Goal: Task Accomplishment & Management: Manage account settings

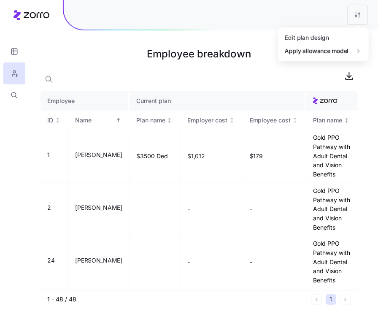
click at [359, 20] on html "Employee breakdown Employee Current plan ID Name Plan name Employer cost Employ…" at bounding box center [189, 168] width 378 height 336
click at [329, 36] on div "Edit plan design" at bounding box center [307, 37] width 44 height 9
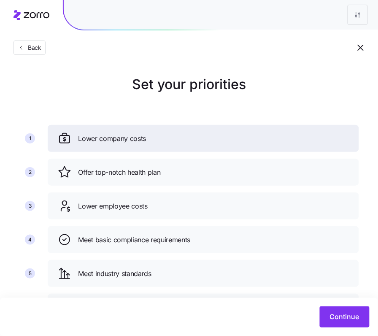
scroll to position [45, 0]
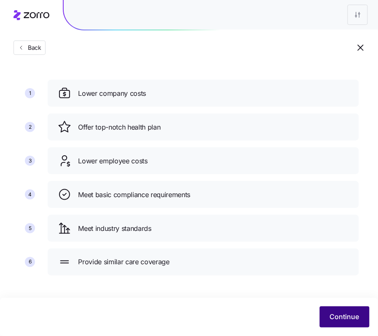
click at [356, 321] on span "Continue" at bounding box center [345, 317] width 30 height 10
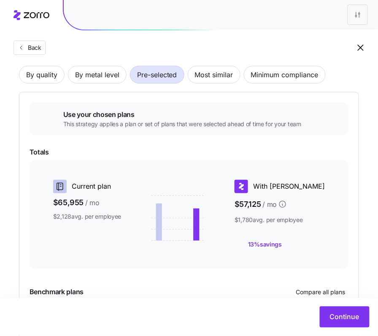
scroll to position [58, 0]
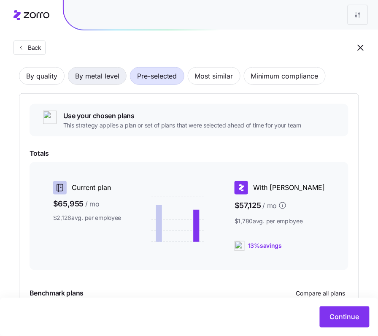
click at [113, 82] on span "By metal level" at bounding box center [97, 76] width 44 height 17
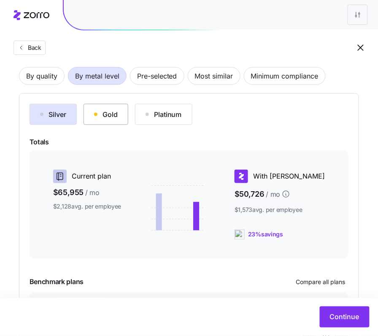
click at [101, 107] on button "Gold" at bounding box center [106, 114] width 45 height 21
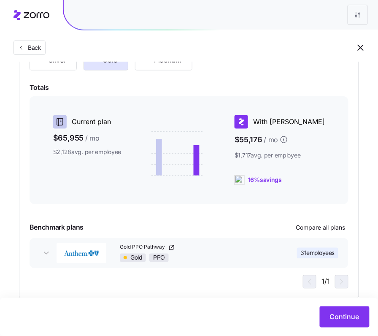
scroll to position [129, 0]
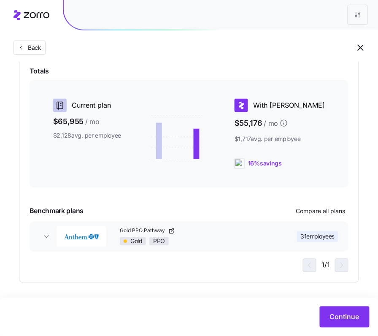
click at [173, 233] on icon "button" at bounding box center [171, 231] width 7 height 7
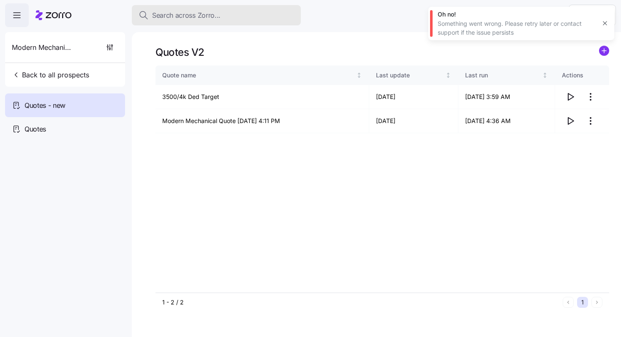
click at [189, 18] on span "Search across Zorro..." at bounding box center [186, 15] width 68 height 11
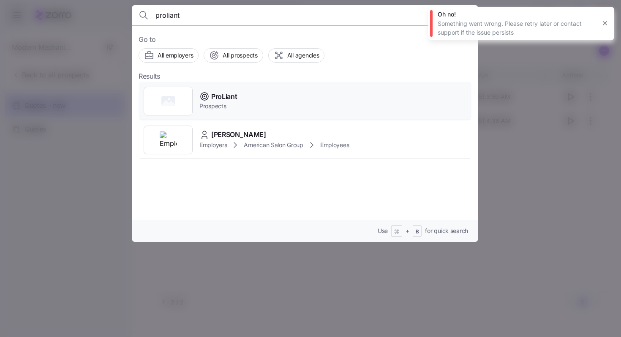
type input "proliant"
click at [259, 96] on div "ProLiant Prospects" at bounding box center [305, 101] width 333 height 39
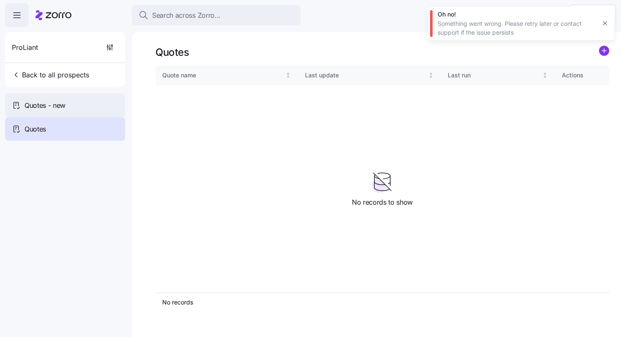
click at [54, 111] on div "Quotes - new" at bounding box center [65, 105] width 120 height 24
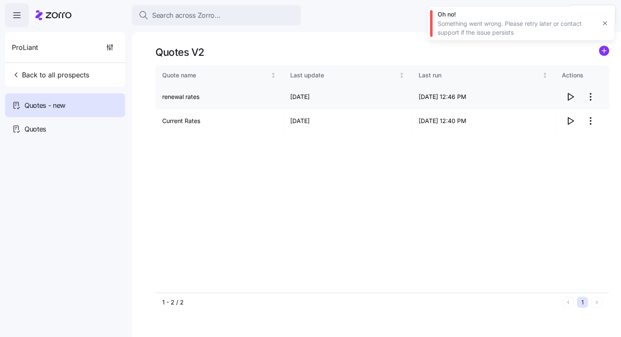
click at [571, 96] on icon "button" at bounding box center [570, 97] width 10 height 10
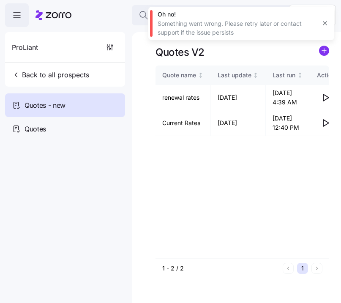
click at [326, 25] on icon "button" at bounding box center [324, 23] width 7 height 7
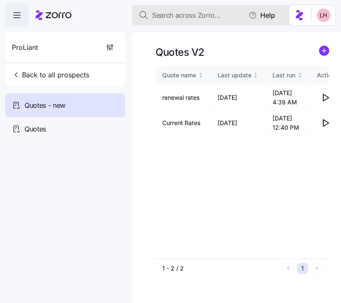
click at [208, 17] on span "Search across Zorro..." at bounding box center [186, 15] width 68 height 11
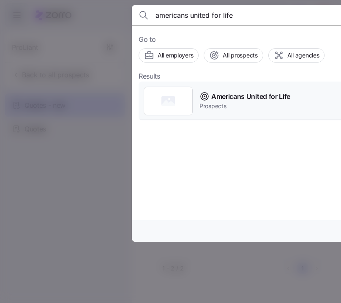
type input "americans united for life"
click at [229, 93] on span "Americans United for Life" at bounding box center [250, 96] width 79 height 11
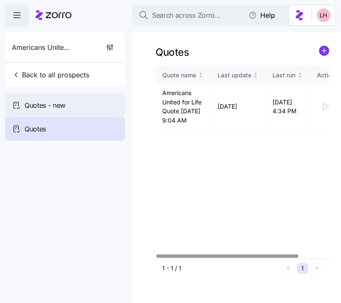
click at [80, 113] on div "Quotes - new" at bounding box center [65, 105] width 120 height 24
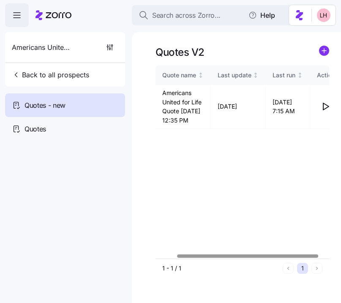
scroll to position [0, 38]
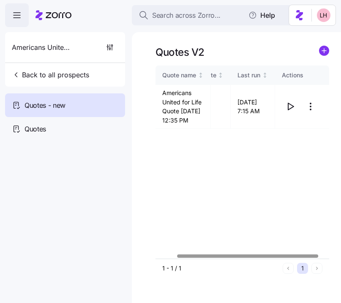
click at [304, 257] on div at bounding box center [247, 255] width 141 height 3
click at [309, 115] on html "Search across Zorro... Help Americans United for Life Back to all prospects Quo…" at bounding box center [170, 149] width 341 height 298
click at [288, 126] on div "Edit quote" at bounding box center [277, 132] width 78 height 14
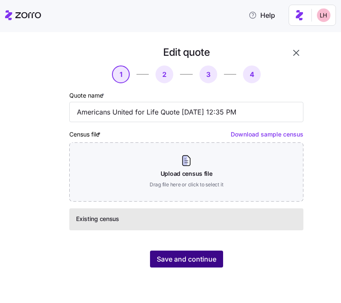
click at [199, 258] on span "Save and continue" at bounding box center [187, 259] width 60 height 10
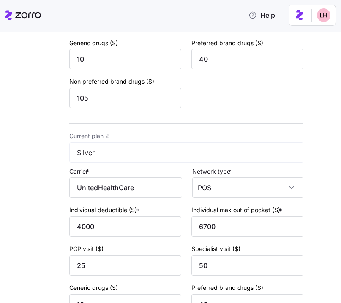
scroll to position [357, 0]
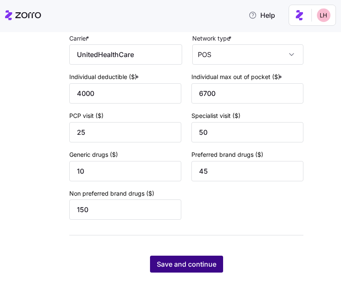
click at [190, 258] on button "Save and continue" at bounding box center [186, 263] width 73 height 17
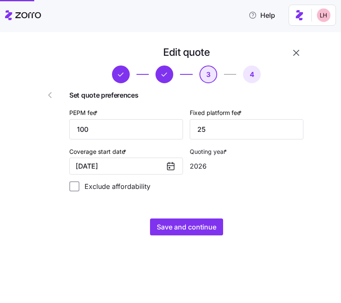
scroll to position [0, 0]
click at [138, 130] on input "100" at bounding box center [126, 129] width 114 height 20
type input "1"
type input "0"
drag, startPoint x: 221, startPoint y: 134, endPoint x: 174, endPoint y: 133, distance: 46.9
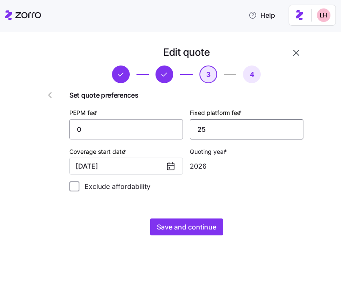
click at [174, 133] on div "PEPM fee * 0 Fixed platform fee * 25" at bounding box center [186, 123] width 241 height 39
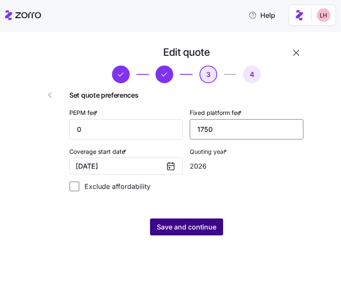
type input "1750"
click at [202, 230] on span "Save and continue" at bounding box center [187, 227] width 60 height 10
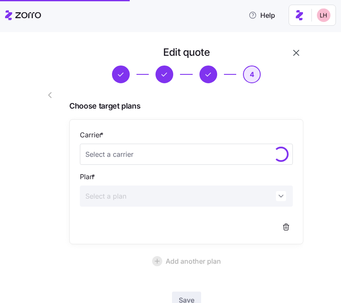
scroll to position [61, 0]
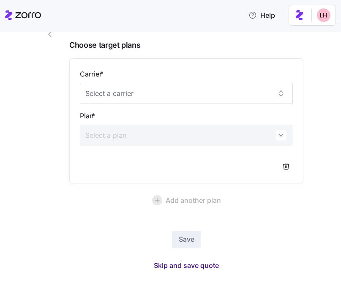
click at [213, 263] on span "Skip and save quote" at bounding box center [186, 265] width 65 height 10
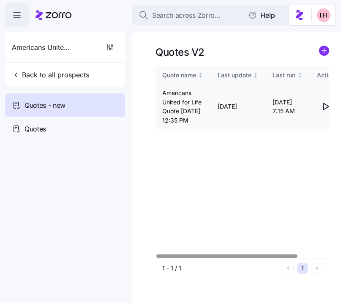
click at [326, 110] on icon "button" at bounding box center [325, 106] width 5 height 7
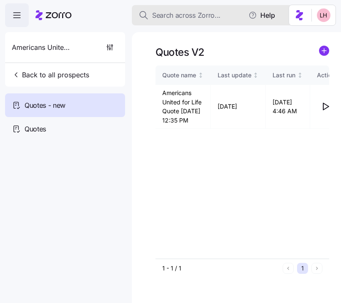
click at [180, 11] on span "Search across Zorro..." at bounding box center [186, 15] width 68 height 11
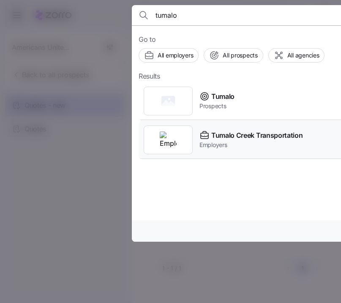
type input "tumalo"
click at [238, 132] on span "Tumalo Creek Transportation" at bounding box center [256, 135] width 91 height 11
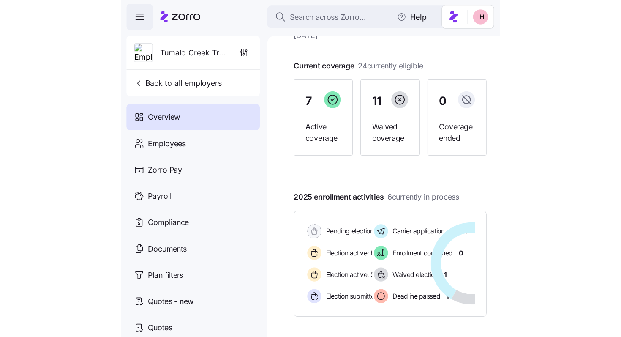
scroll to position [66, 0]
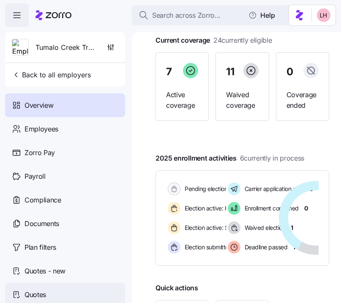
click at [53, 292] on div "Quotes" at bounding box center [65, 295] width 120 height 24
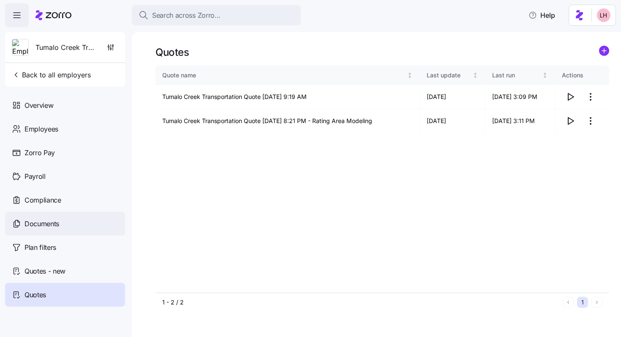
click at [98, 214] on div "Documents" at bounding box center [65, 224] width 120 height 24
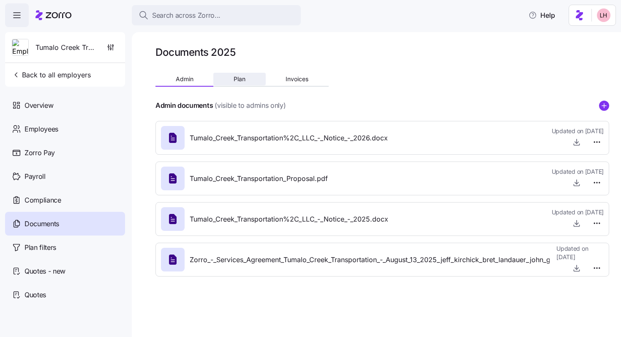
click at [242, 83] on button "Plan" at bounding box center [239, 79] width 52 height 13
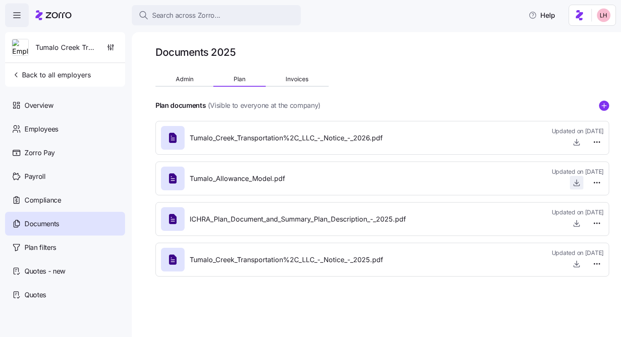
click at [576, 185] on icon "button" at bounding box center [575, 184] width 5 height 1
click at [86, 269] on div "Quotes - new" at bounding box center [65, 271] width 120 height 24
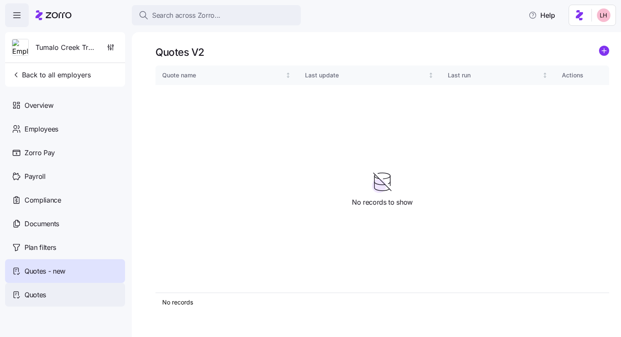
click at [66, 290] on div "Quotes" at bounding box center [65, 295] width 120 height 24
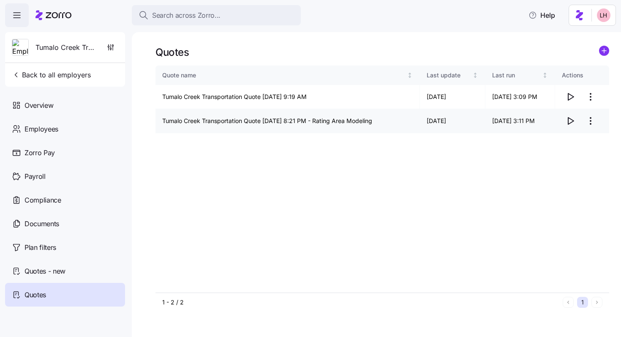
click at [571, 120] on icon "button" at bounding box center [570, 121] width 10 height 10
click at [571, 96] on icon "button" at bounding box center [570, 97] width 10 height 10
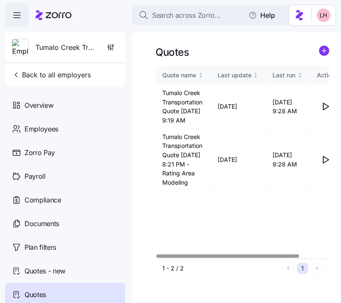
click at [234, 226] on div "Quote name Last update Last run Actions Tumalo Creek Transportation Quote 08/12…" at bounding box center [242, 161] width 174 height 193
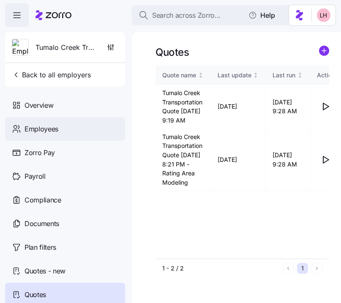
click at [65, 134] on div "Employees" at bounding box center [65, 129] width 120 height 24
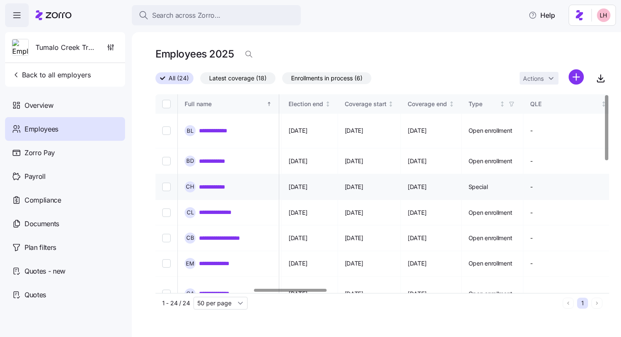
scroll to position [0, 642]
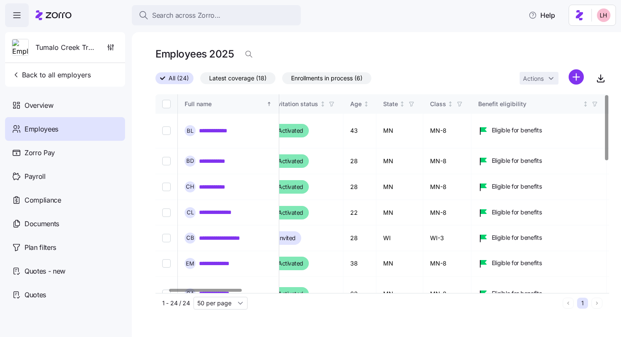
click at [233, 288] on div at bounding box center [205, 289] width 73 height 3
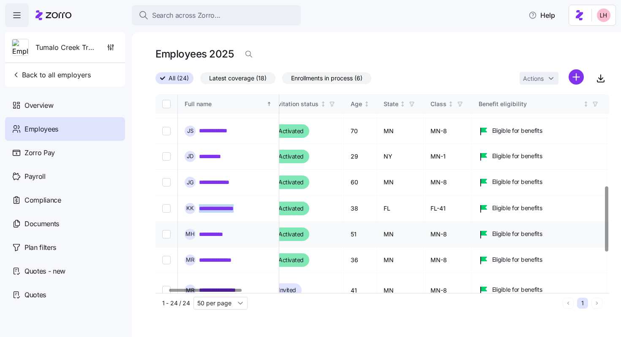
scroll to position [277, 79]
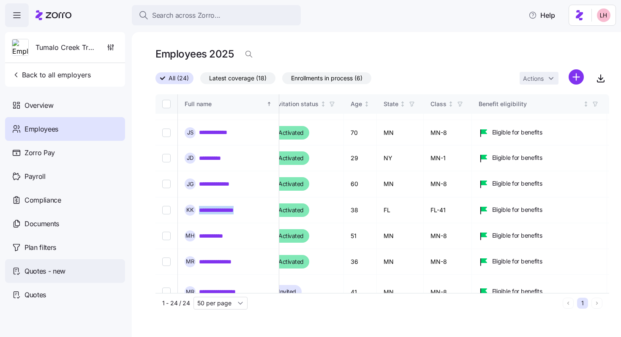
click at [50, 267] on span "Quotes - new" at bounding box center [44, 271] width 41 height 11
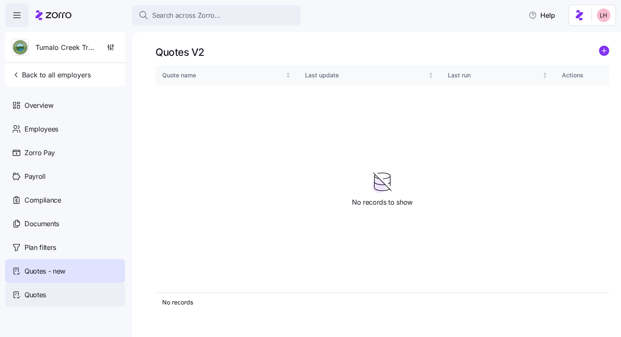
click at [65, 293] on div "Quotes" at bounding box center [65, 295] width 120 height 24
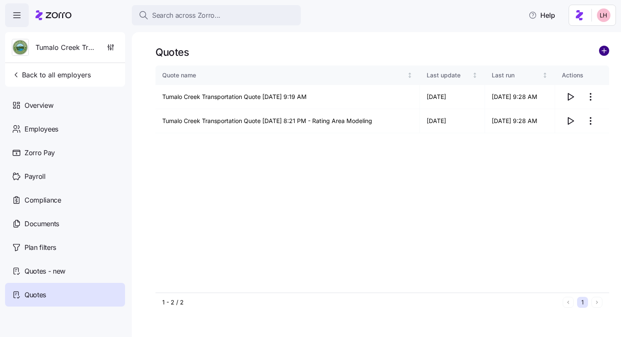
click at [603, 53] on circle "add icon" at bounding box center [603, 50] width 9 height 9
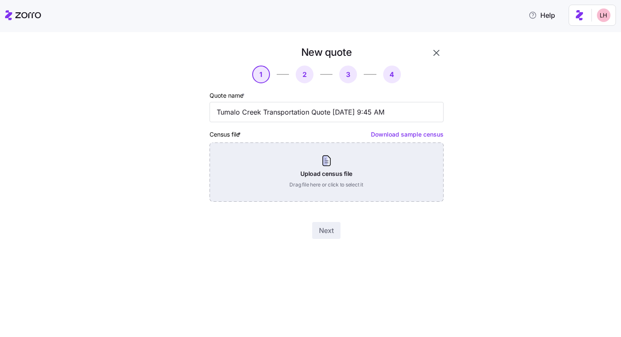
click at [327, 177] on div "Upload census file Drag file here or click to select it" at bounding box center [326, 171] width 234 height 59
click at [342, 158] on div "Upload census file Drag file here or click to select it" at bounding box center [326, 171] width 234 height 59
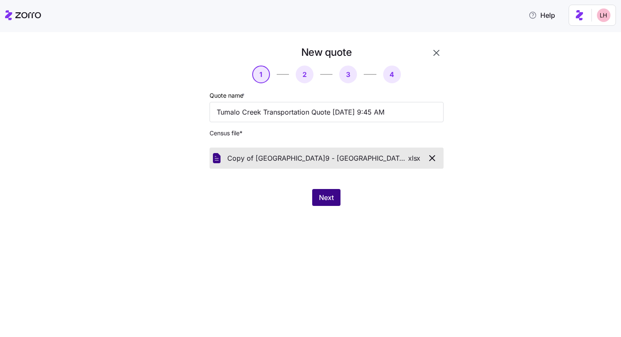
click at [328, 195] on span "Next" at bounding box center [326, 197] width 15 height 10
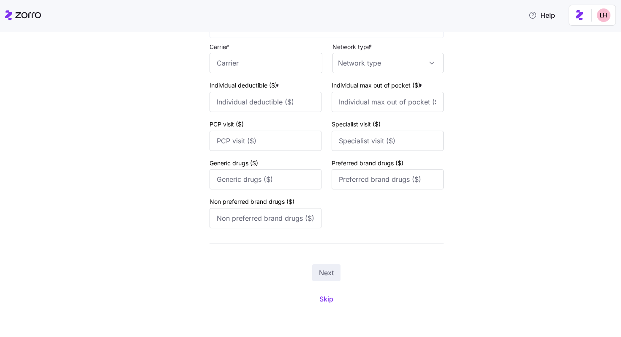
scroll to position [103, 0]
click at [327, 298] on span "Skip" at bounding box center [326, 298] width 14 height 10
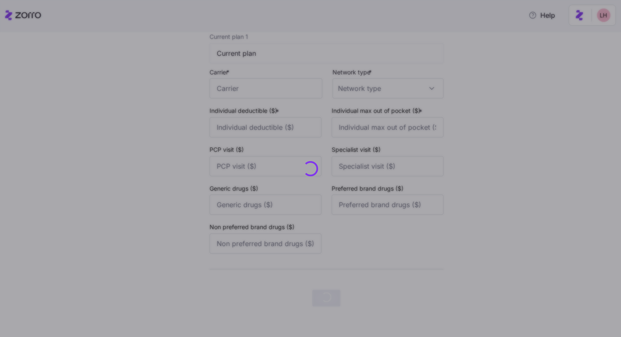
scroll to position [0, 0]
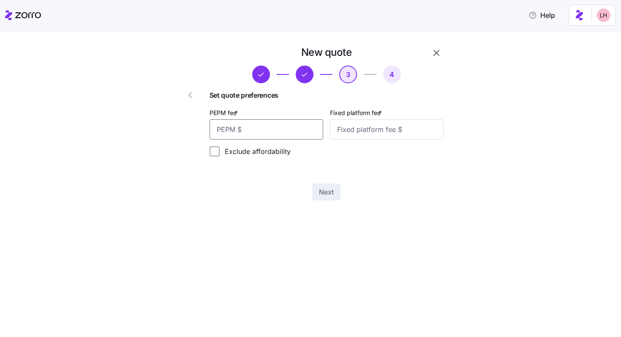
click at [263, 132] on input "PEPM fee *" at bounding box center [266, 129] width 114 height 20
type input "46"
click at [357, 131] on input "Fixed platform fee *" at bounding box center [387, 129] width 114 height 20
type input "100"
drag, startPoint x: 255, startPoint y: 132, endPoint x: 216, endPoint y: 125, distance: 39.8
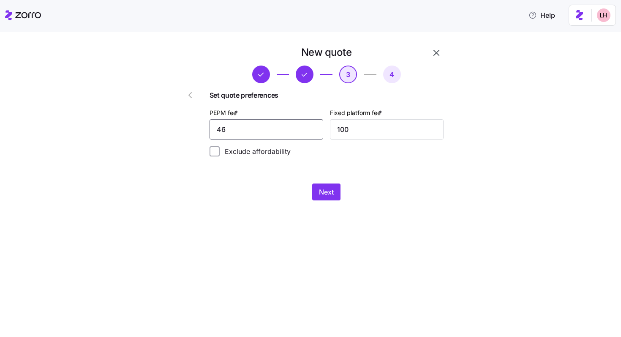
click at [221, 127] on div "Set quote preferences PEPM fee * 46 Fixed platform fee * 100 Exclude affordabil…" at bounding box center [326, 122] width 234 height 79
type input "0"
click at [324, 122] on div "PEPM fee * 0 Fixed platform fee * 100" at bounding box center [326, 123] width 241 height 39
type input "0"
click at [331, 196] on span "Next" at bounding box center [326, 192] width 15 height 10
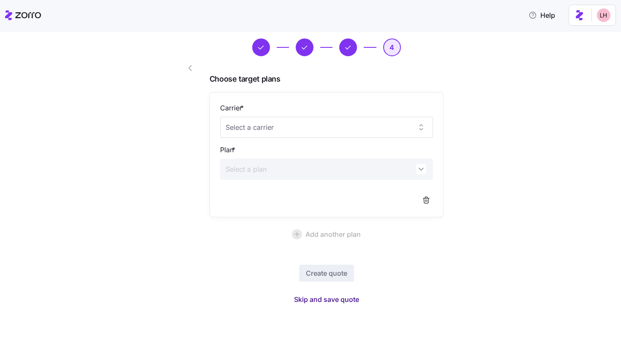
click at [347, 300] on span "Skip and save quote" at bounding box center [326, 299] width 65 height 10
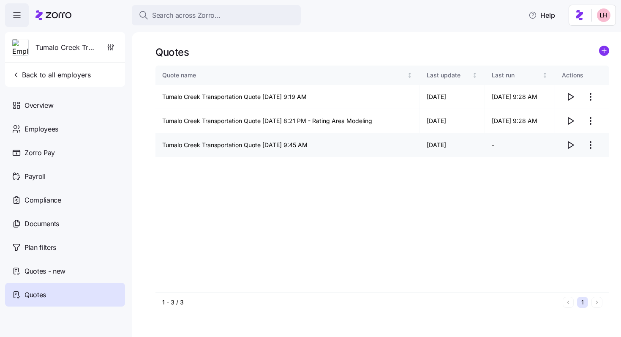
click at [572, 144] on icon "button" at bounding box center [570, 144] width 5 height 7
click at [285, 171] on div "Quote name Last update Last run Actions Tumalo Creek Transportation Quote 08/12…" at bounding box center [382, 178] width 454 height 226
click at [590, 144] on html "Search across Zorro... Help Tumalo Creek Transportation Back to all employers O…" at bounding box center [310, 165] width 621 height 331
click at [567, 163] on div "Edit quote" at bounding box center [557, 166] width 78 height 14
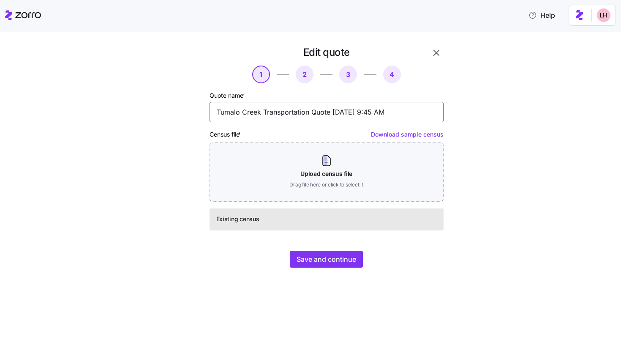
click at [317, 116] on input "Tumalo Creek Transportation Quote 10/01/2025 9:45 AM" at bounding box center [326, 112] width 234 height 20
type input "Latest with GA and TN Classes"
click at [344, 257] on span "Save and continue" at bounding box center [326, 259] width 60 height 10
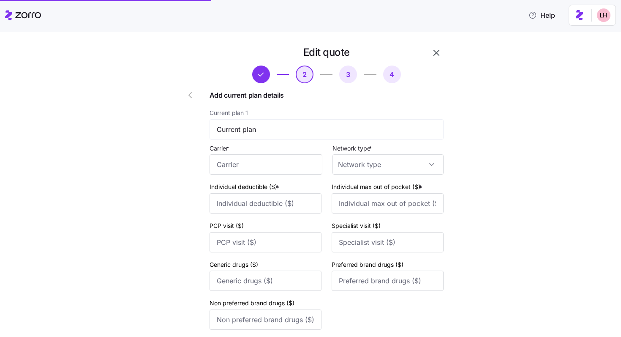
scroll to position [103, 0]
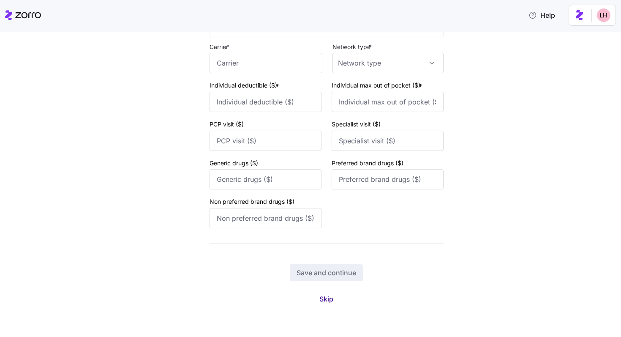
click at [329, 295] on span "Skip" at bounding box center [326, 298] width 14 height 10
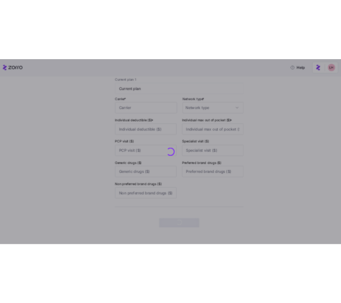
scroll to position [0, 0]
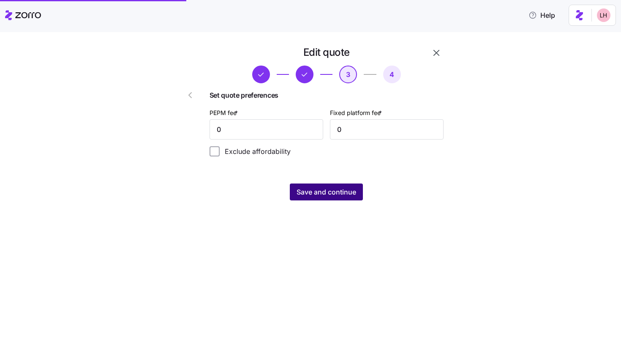
click at [335, 189] on span "Save and continue" at bounding box center [326, 192] width 60 height 10
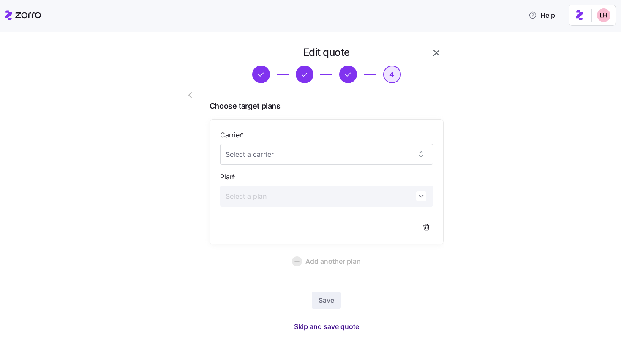
click at [344, 327] on span "Skip and save quote" at bounding box center [326, 326] width 65 height 10
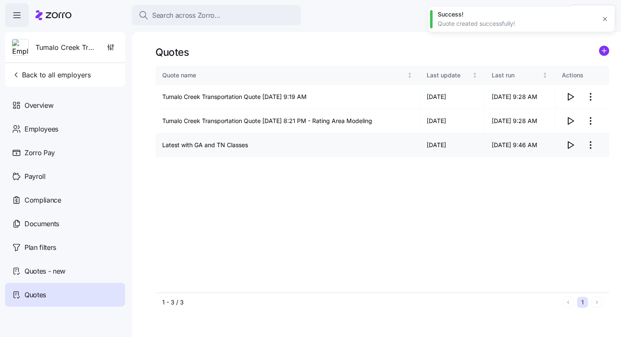
click at [570, 145] on icon "button" at bounding box center [570, 145] width 10 height 10
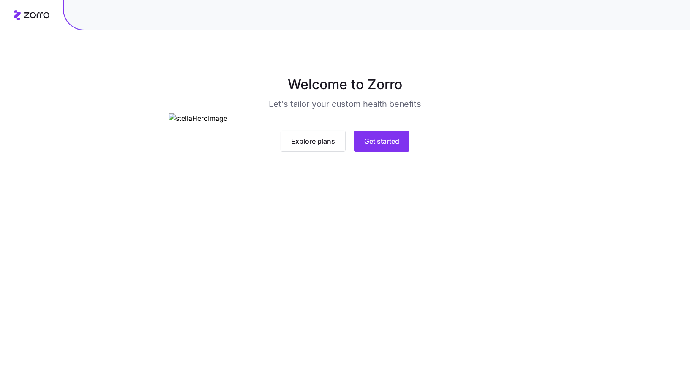
click at [395, 152] on div "Explore plans Get started" at bounding box center [345, 132] width 352 height 38
click at [391, 146] on span "Get started" at bounding box center [381, 141] width 35 height 10
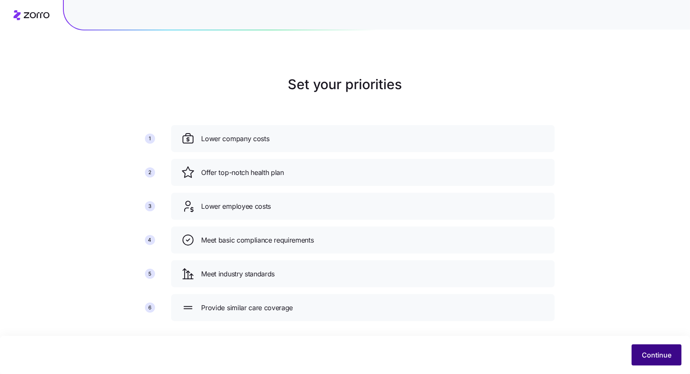
click at [655, 361] on button "Continue" at bounding box center [656, 354] width 50 height 21
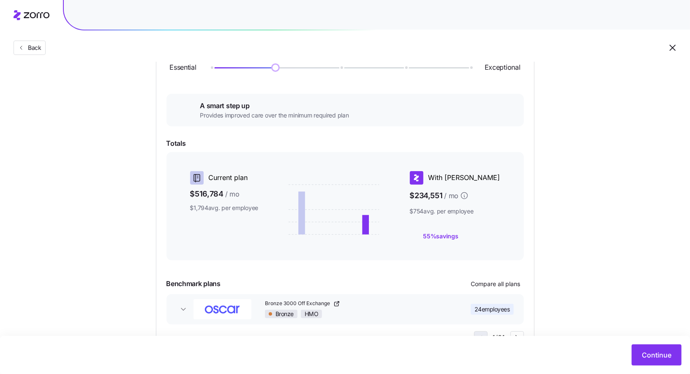
scroll to position [152, 0]
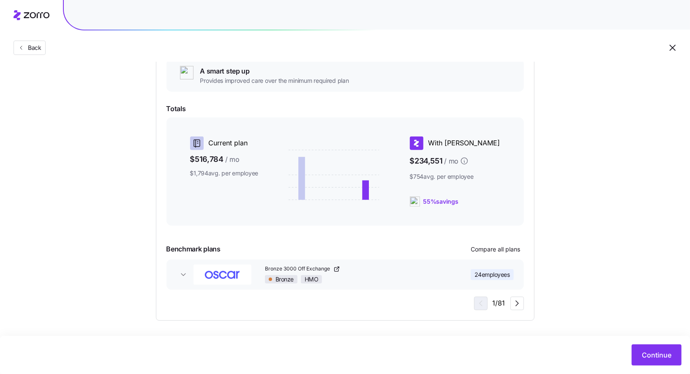
click at [435, 272] on div "Bronze 3000 Off Exchange Bronze HMO" at bounding box center [357, 274] width 184 height 18
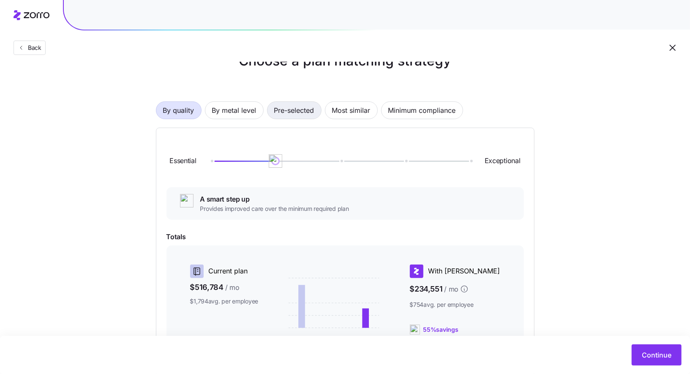
scroll to position [12, 0]
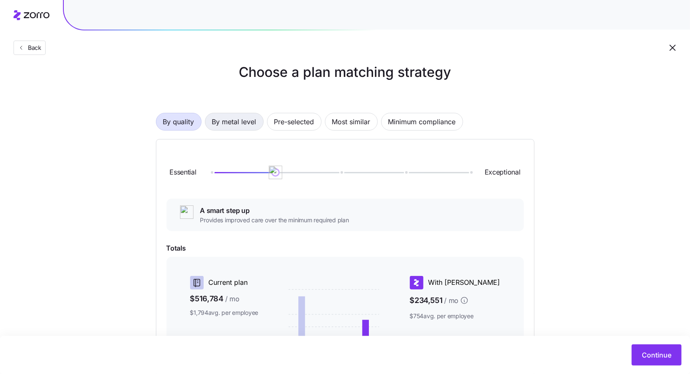
click at [246, 119] on span "By metal level" at bounding box center [234, 121] width 44 height 17
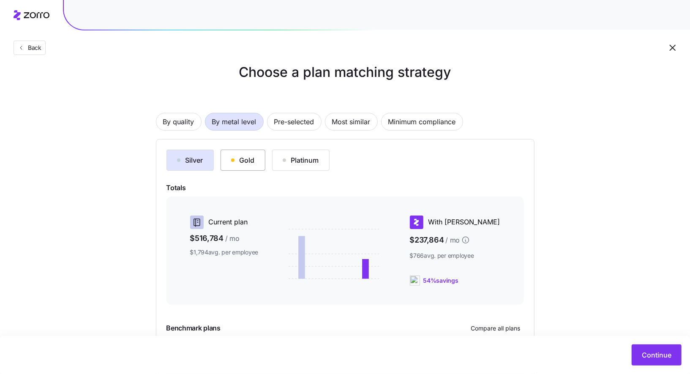
click at [234, 159] on div "Gold" at bounding box center [243, 160] width 24 height 10
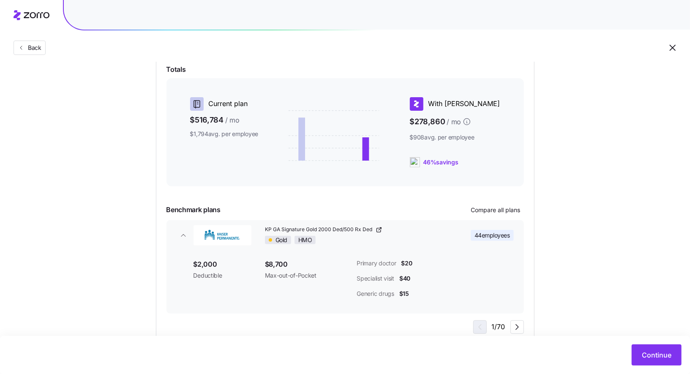
scroll to position [154, 0]
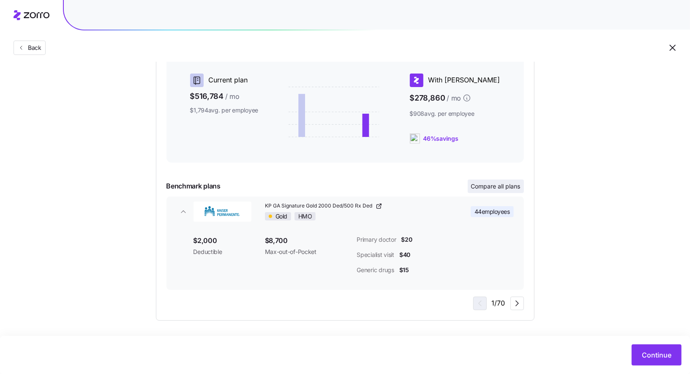
click at [497, 185] on span "Compare all plans" at bounding box center [495, 186] width 49 height 8
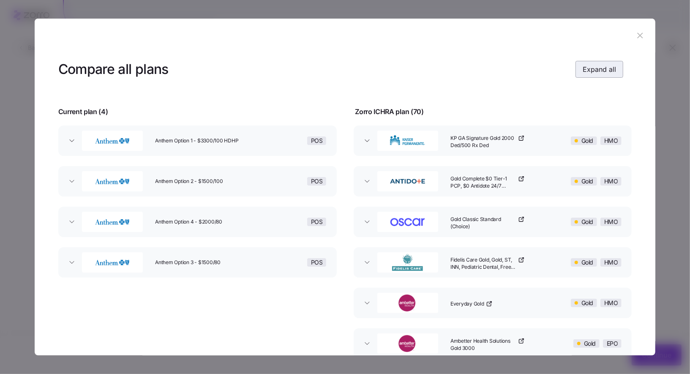
click at [606, 75] on button "Expand all" at bounding box center [599, 69] width 48 height 17
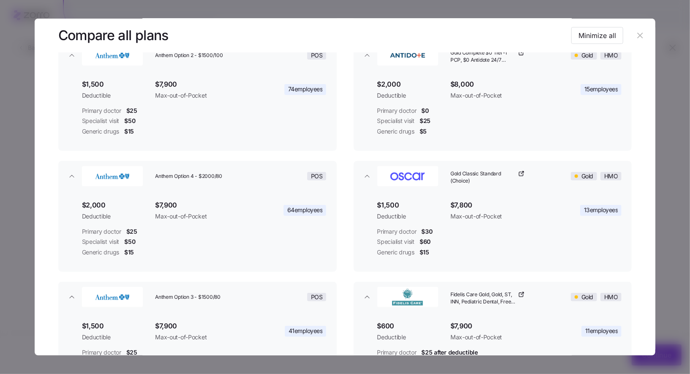
scroll to position [250, 0]
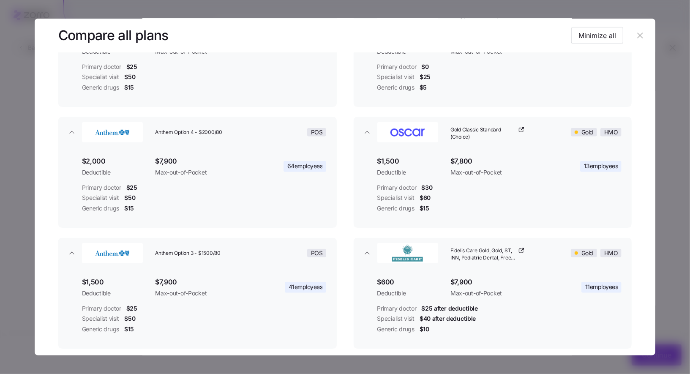
click at [637, 36] on icon "button" at bounding box center [639, 35] width 9 height 9
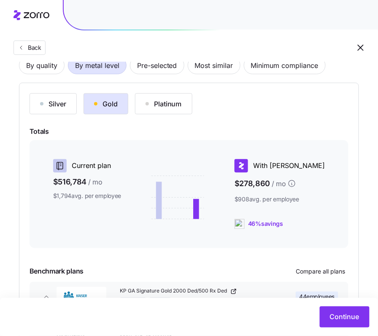
scroll to position [68, 0]
click at [164, 105] on div "Platinum" at bounding box center [164, 104] width 36 height 10
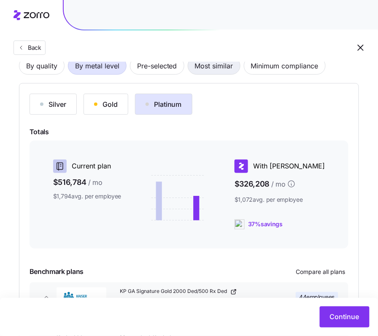
click at [207, 68] on span "Most similar" at bounding box center [214, 65] width 38 height 17
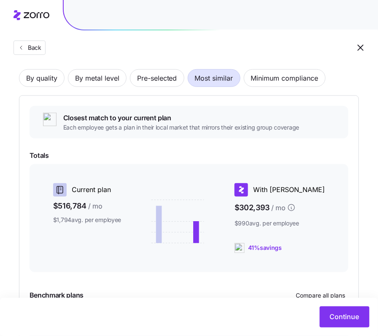
scroll to position [53, 0]
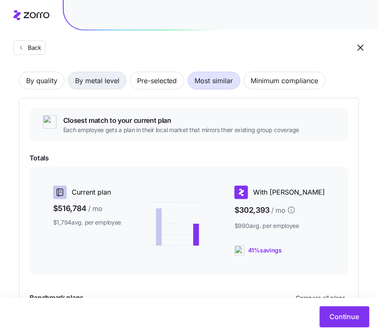
click at [122, 84] on button "By metal level" at bounding box center [97, 81] width 59 height 18
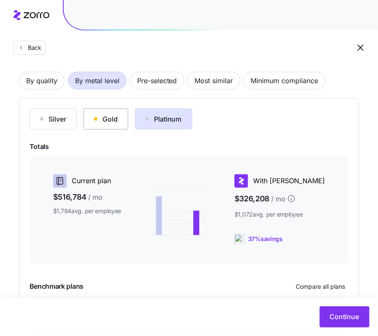
click at [107, 121] on div "Gold" at bounding box center [106, 119] width 24 height 10
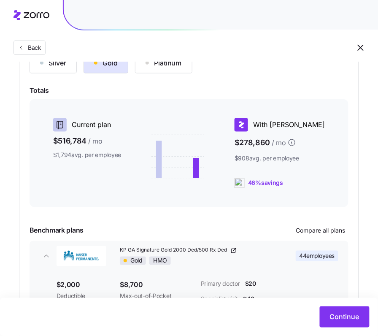
scroll to position [112, 0]
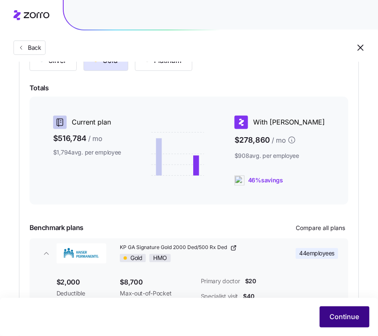
click at [354, 322] on span "Continue" at bounding box center [345, 317] width 30 height 10
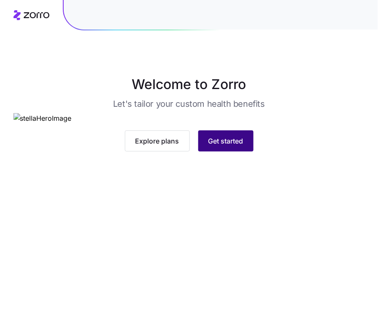
click at [230, 152] on button "Get started" at bounding box center [225, 140] width 55 height 21
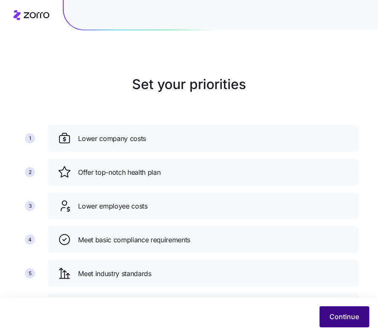
click at [334, 318] on span "Continue" at bounding box center [345, 317] width 30 height 10
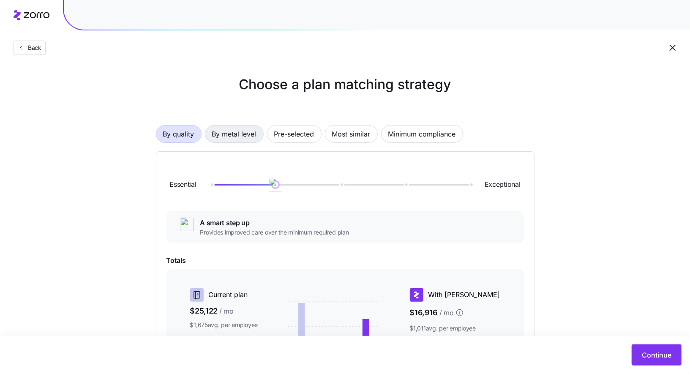
click at [237, 139] on span "By metal level" at bounding box center [234, 133] width 44 height 17
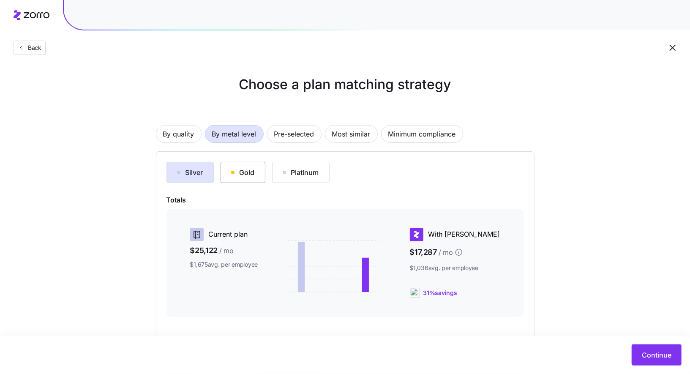
click at [240, 165] on button "Gold" at bounding box center [242, 172] width 45 height 21
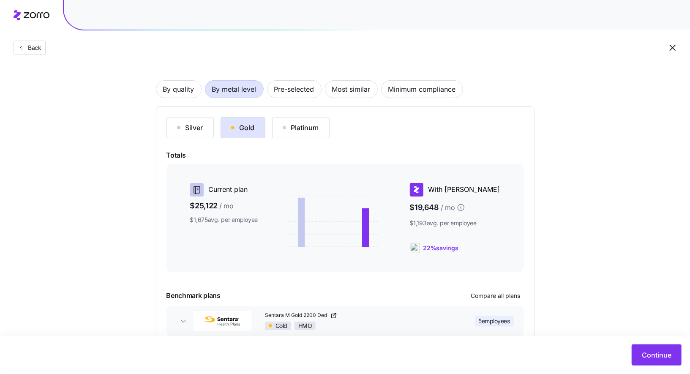
scroll to position [71, 0]
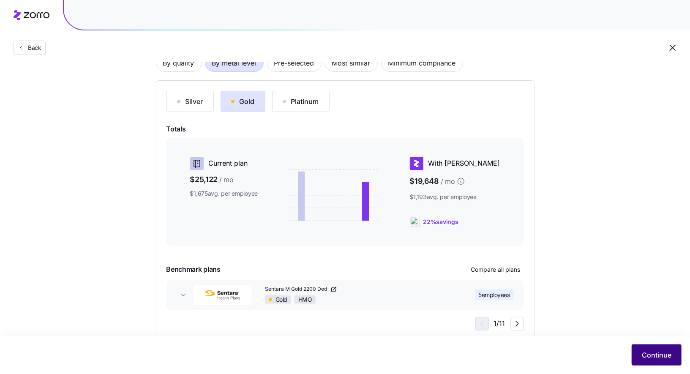
click at [378, 336] on span "Continue" at bounding box center [656, 355] width 30 height 10
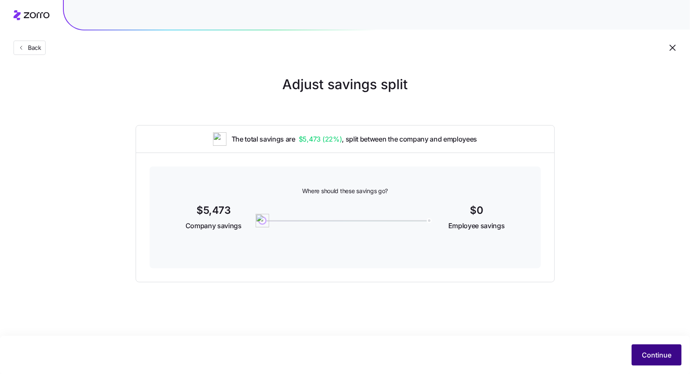
click at [378, 336] on button "Continue" at bounding box center [656, 354] width 50 height 21
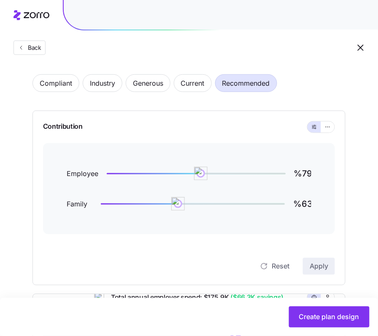
scroll to position [41, 0]
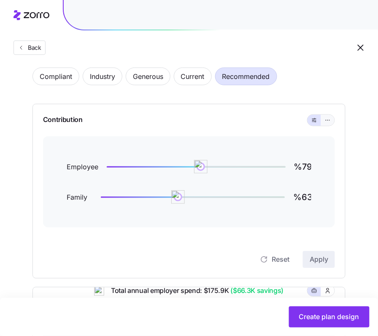
click at [327, 121] on icon "button" at bounding box center [328, 120] width 6 height 10
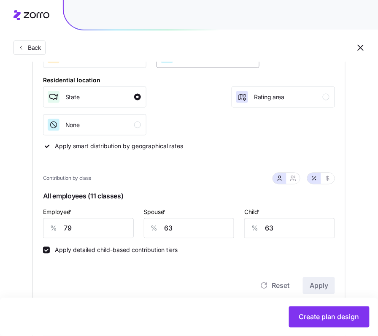
scroll to position [163, 0]
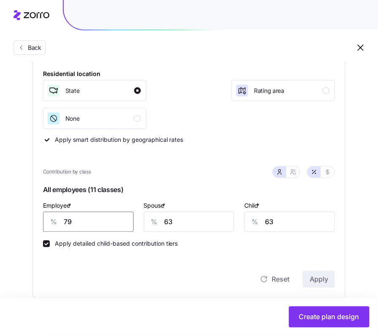
drag, startPoint x: 85, startPoint y: 222, endPoint x: 28, endPoint y: 220, distance: 57.0
click at [28, 220] on div "Compliant Industry Generous Current Recommended Contribution Classes Work statu…" at bounding box center [189, 245] width 340 height 620
type input "85"
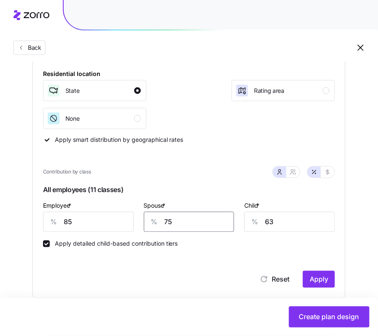
type input "75"
click at [304, 278] on button "Apply" at bounding box center [319, 279] width 32 height 17
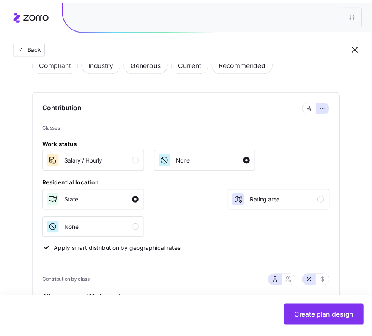
scroll to position [0, 0]
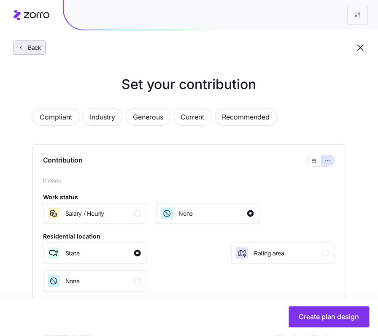
click at [41, 48] on span "Back" at bounding box center [29, 47] width 24 height 8
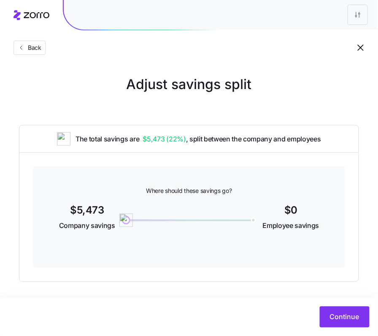
click at [41, 48] on span "Back" at bounding box center [29, 47] width 24 height 8
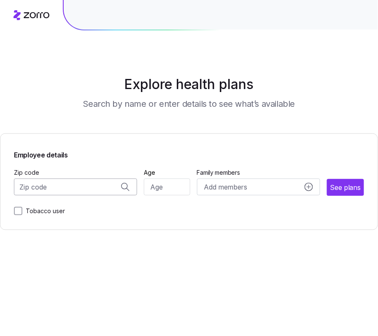
click at [62, 193] on input "Zip code" at bounding box center [75, 187] width 123 height 17
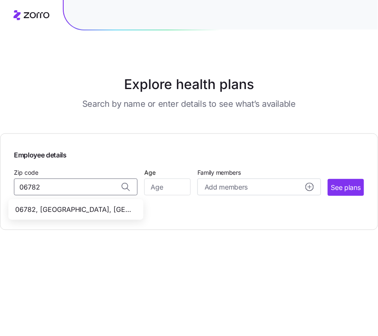
click at [75, 209] on span "06782, Litchfield County, CT" at bounding box center [74, 209] width 118 height 11
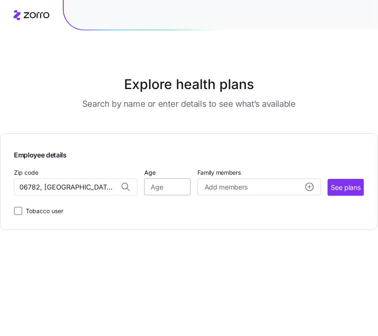
type input "06782, Litchfield County, CT"
click at [149, 187] on input "Age" at bounding box center [167, 187] width 46 height 17
type input "33"
click at [352, 189] on span "See plans" at bounding box center [346, 187] width 30 height 11
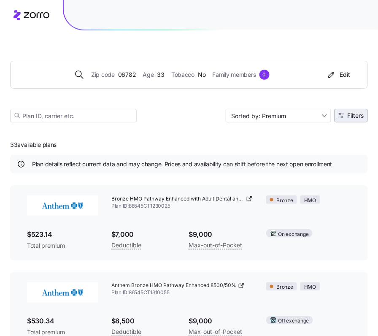
click at [351, 119] on button "Filters" at bounding box center [351, 116] width 33 height 14
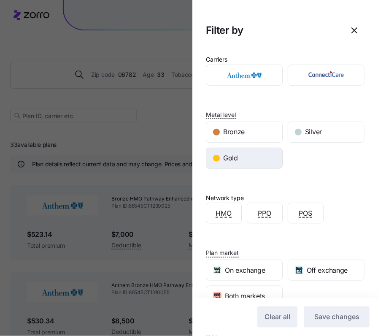
click at [251, 149] on div "Gold" at bounding box center [245, 158] width 76 height 20
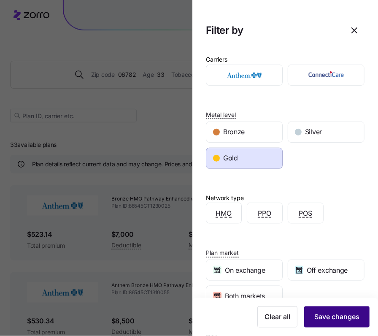
click at [334, 313] on span "Save changes" at bounding box center [337, 317] width 45 height 10
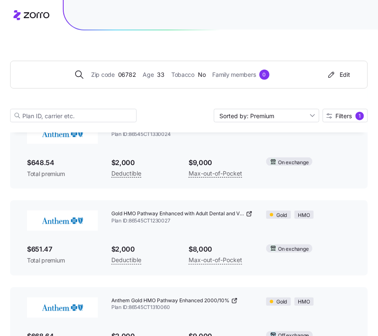
scroll to position [74, 0]
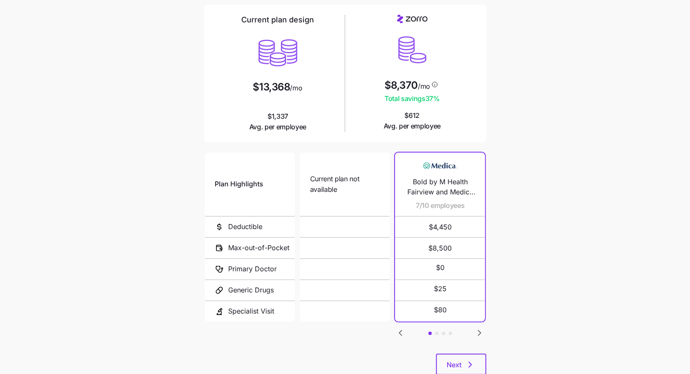
scroll to position [62, 0]
click at [477, 353] on div "Next" at bounding box center [345, 363] width 282 height 21
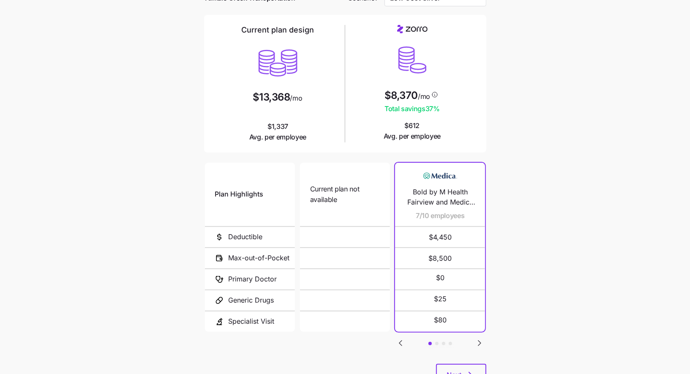
scroll to position [87, 0]
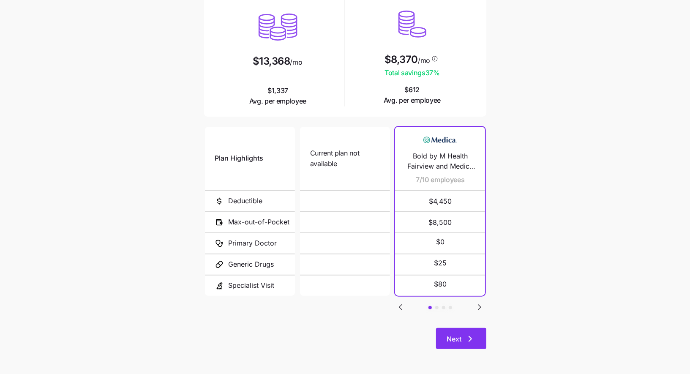
click at [455, 337] on span "Next" at bounding box center [454, 339] width 15 height 10
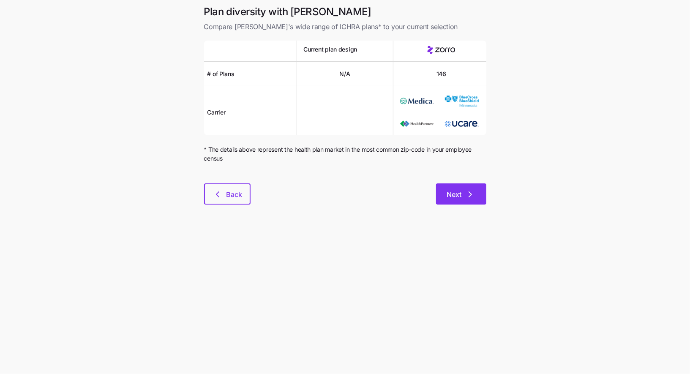
click at [473, 199] on button "Next" at bounding box center [461, 193] width 50 height 21
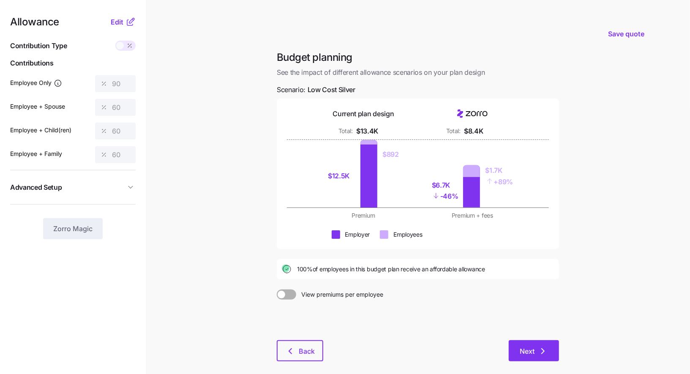
click at [546, 340] on button "Next" at bounding box center [533, 350] width 50 height 21
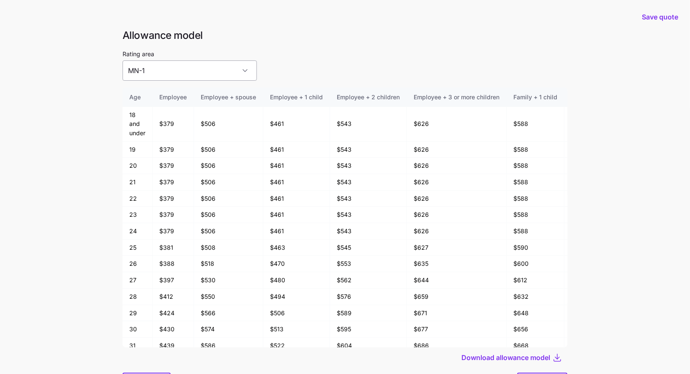
click at [189, 71] on input "MN-1" at bounding box center [189, 70] width 134 height 20
click at [322, 28] on div "Save quote" at bounding box center [344, 17] width 679 height 24
click at [200, 76] on input "MN-1" at bounding box center [189, 70] width 134 height 20
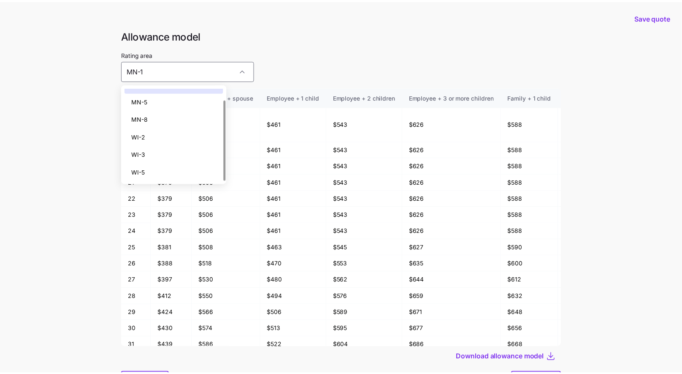
scroll to position [27, 0]
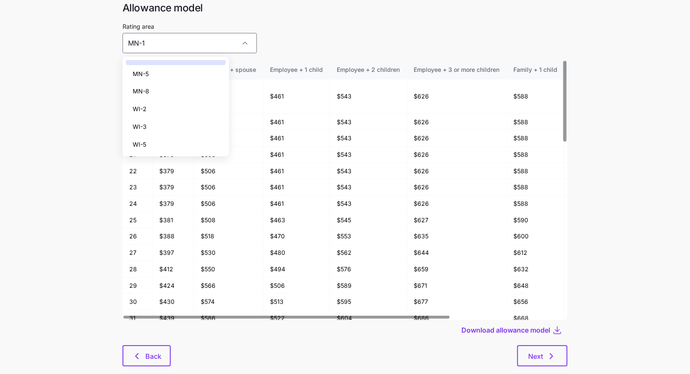
click at [261, 46] on div "Rating area MN-1" at bounding box center [344, 37] width 445 height 32
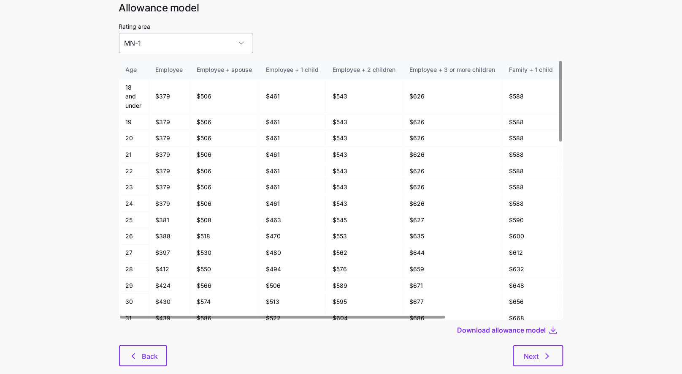
click at [198, 51] on input "MN-1" at bounding box center [186, 43] width 134 height 20
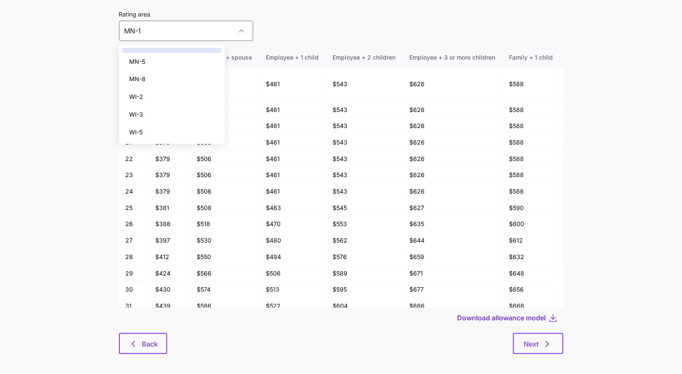
scroll to position [41, 0]
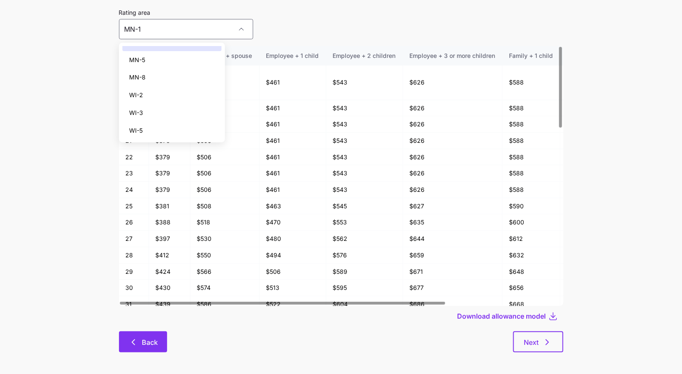
click at [146, 341] on span "Back" at bounding box center [150, 342] width 16 height 10
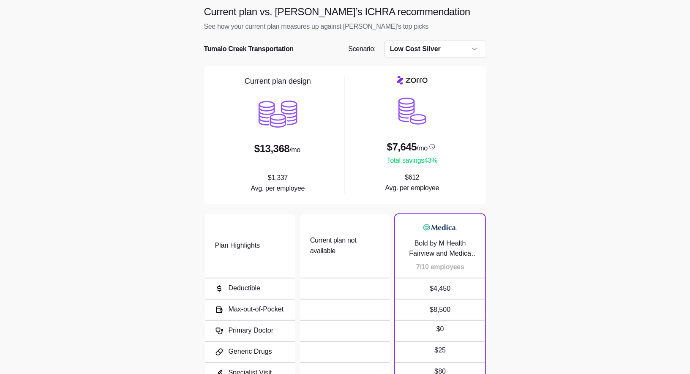
scroll to position [87, 0]
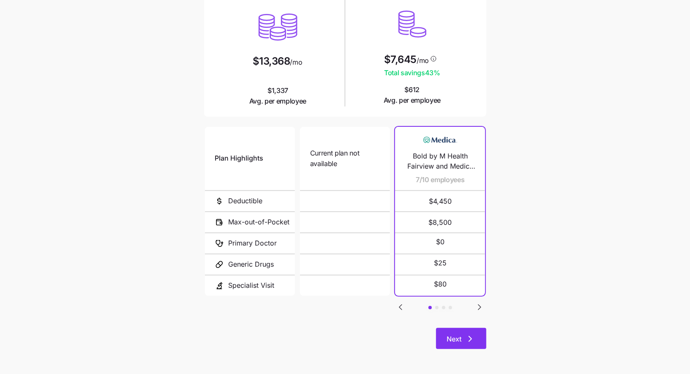
click at [462, 344] on button "Next" at bounding box center [461, 338] width 50 height 21
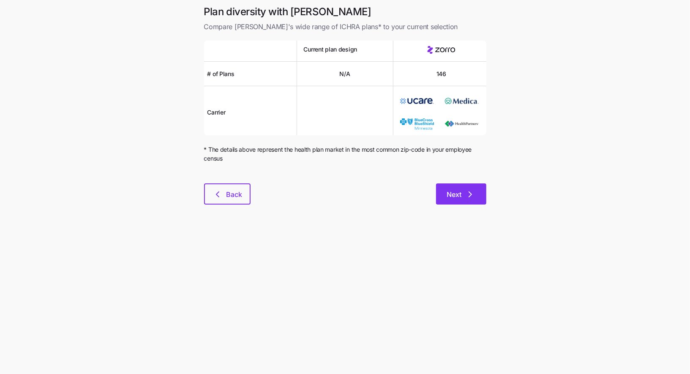
click at [482, 196] on button "Next" at bounding box center [461, 193] width 50 height 21
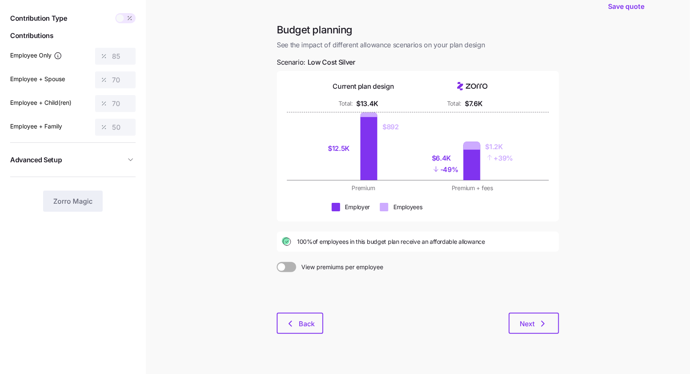
scroll to position [41, 0]
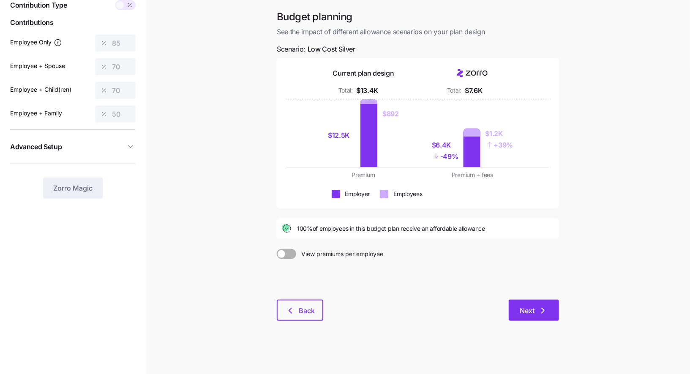
click at [533, 316] on button "Next" at bounding box center [533, 309] width 50 height 21
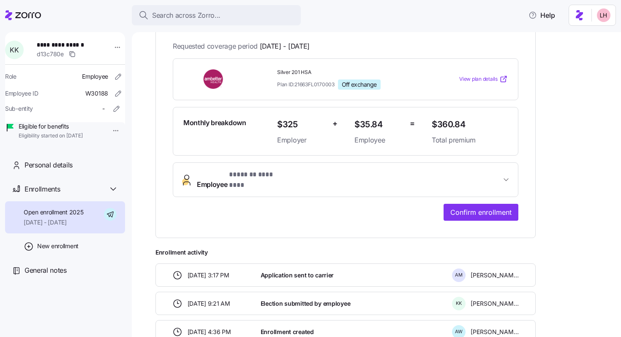
scroll to position [197, 0]
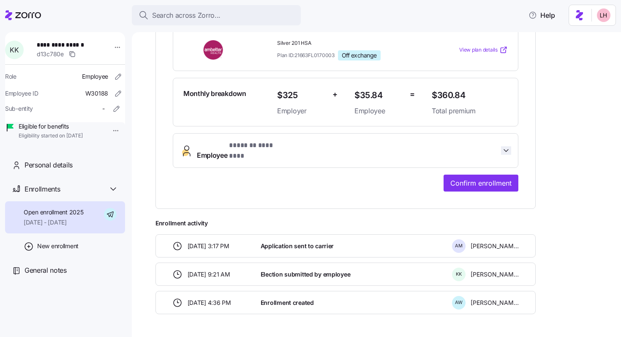
click at [502, 147] on icon "button" at bounding box center [506, 150] width 8 height 8
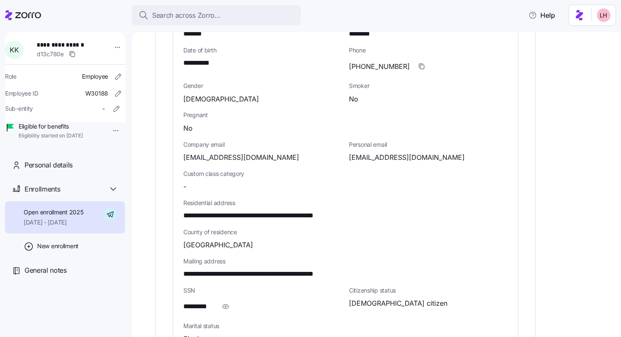
scroll to position [378, 0]
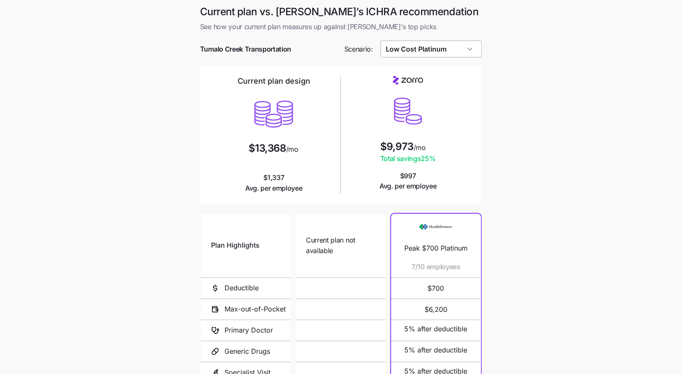
click at [440, 55] on input "Low Cost Platinum" at bounding box center [432, 49] width 102 height 17
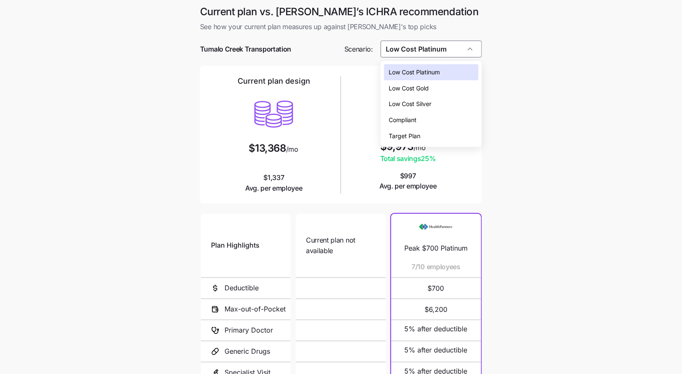
click at [421, 101] on span "Low Cost Silver" at bounding box center [410, 103] width 43 height 9
type input "Low Cost Silver"
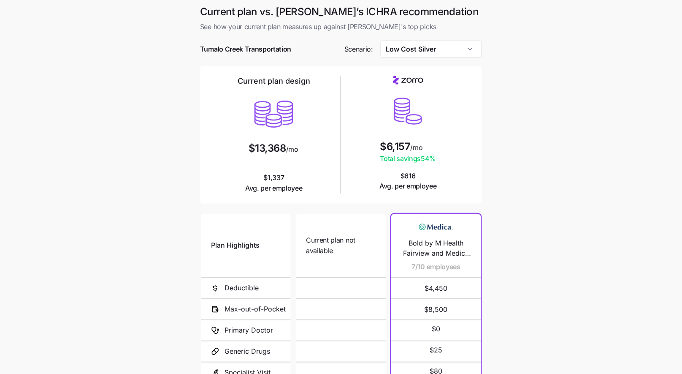
click at [529, 143] on main "Current plan vs. [PERSON_NAME]’s ICHRA recommendation See how your current plan…" at bounding box center [341, 230] width 682 height 461
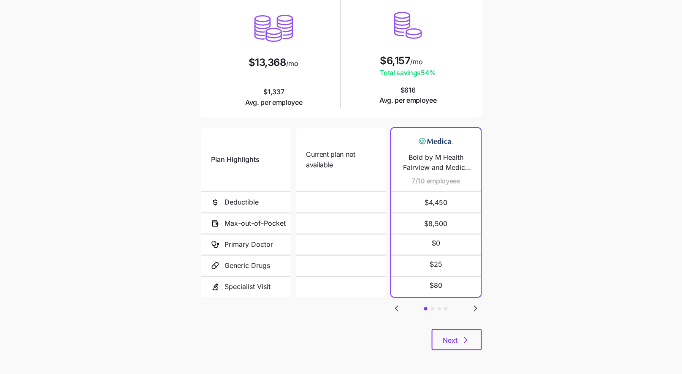
scroll to position [87, 0]
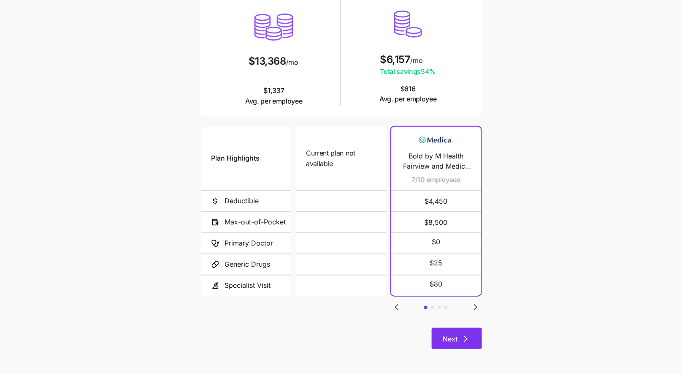
click at [466, 335] on icon "button" at bounding box center [466, 339] width 10 height 10
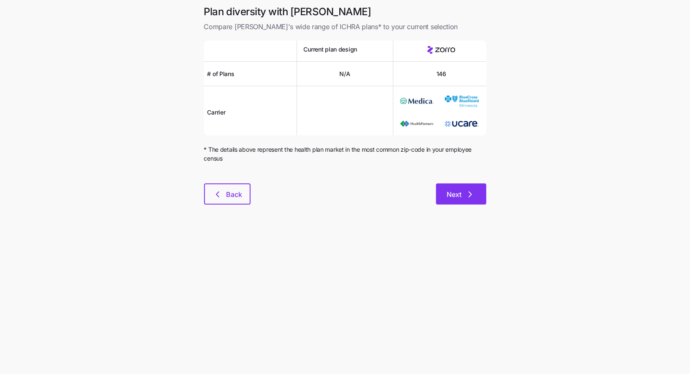
click at [470, 190] on icon "button" at bounding box center [470, 194] width 10 height 10
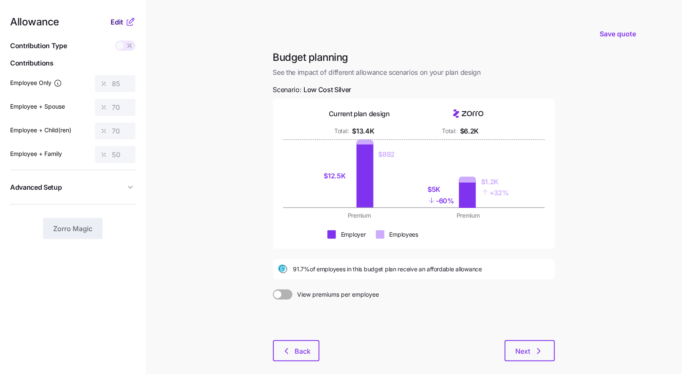
click at [117, 19] on span "Edit" at bounding box center [117, 22] width 13 height 10
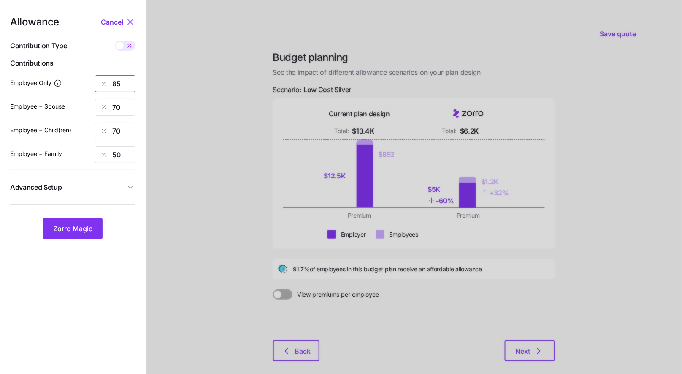
drag, startPoint x: 125, startPoint y: 81, endPoint x: 86, endPoint y: 74, distance: 40.2
click at [92, 76] on div "Employee Only 85" at bounding box center [72, 83] width 125 height 17
type input "90"
type input "60"
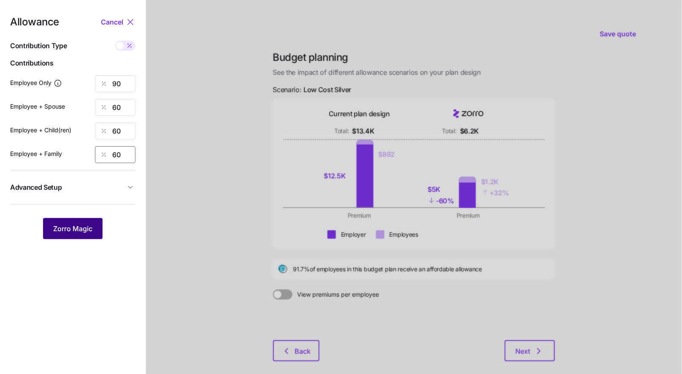
type input "60"
click at [95, 227] on button "Zorro Magic" at bounding box center [73, 228] width 60 height 21
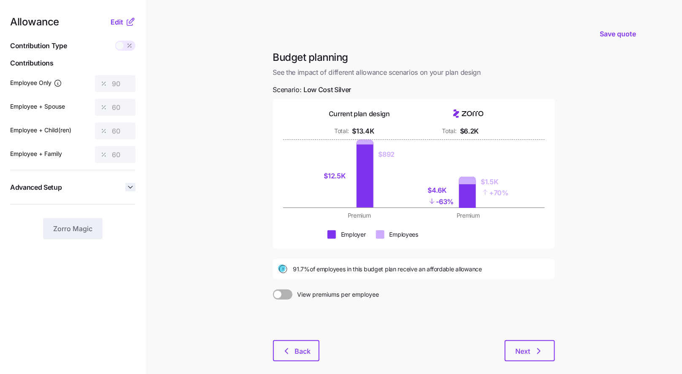
click at [131, 188] on icon "button" at bounding box center [130, 187] width 8 height 8
click at [117, 24] on span "Edit" at bounding box center [117, 22] width 13 height 10
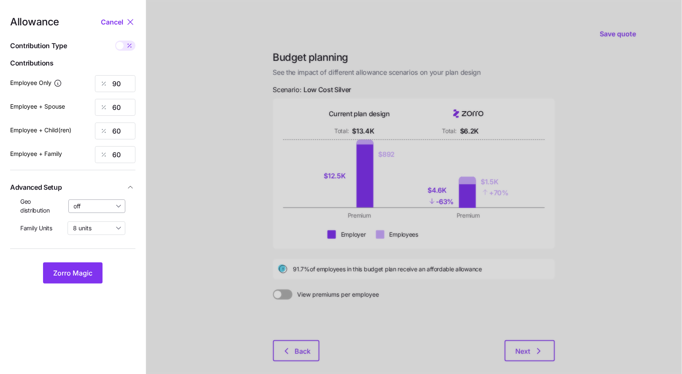
click at [105, 205] on input "off" at bounding box center [96, 206] width 57 height 14
click at [98, 252] on span "By state (5)" at bounding box center [92, 254] width 32 height 9
click at [86, 273] on span "Zorro Magic" at bounding box center [72, 273] width 39 height 10
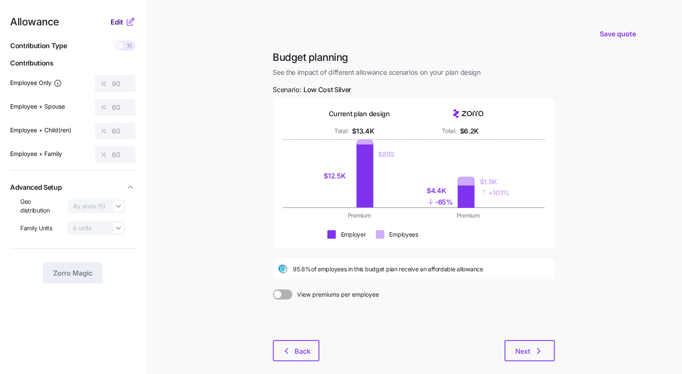
click at [116, 23] on span "Edit" at bounding box center [117, 22] width 13 height 10
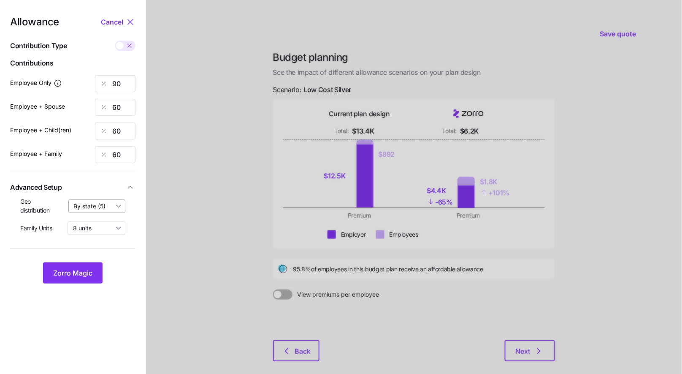
click at [115, 200] on input "By state (5)" at bounding box center [96, 206] width 57 height 14
click at [102, 239] on span "By area (8)" at bounding box center [91, 240] width 31 height 9
type input "By area (8)"
drag, startPoint x: 91, startPoint y: 266, endPoint x: 91, endPoint y: 257, distance: 9.7
click at [91, 267] on button "Zorro Magic" at bounding box center [73, 272] width 60 height 21
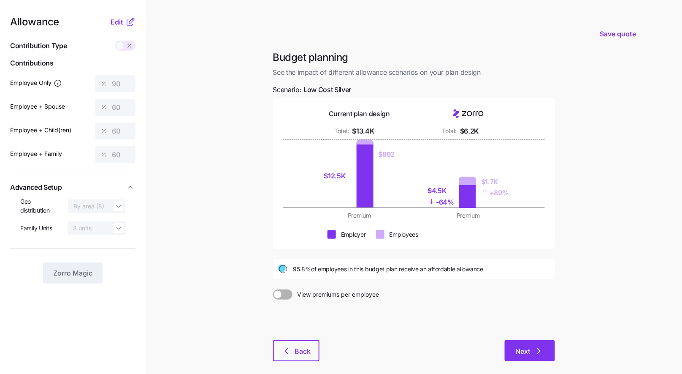
click at [529, 356] on button "Next" at bounding box center [530, 350] width 50 height 21
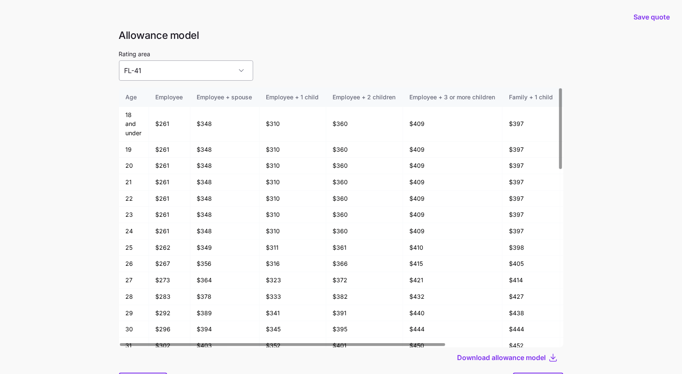
click at [207, 79] on input "FL-41" at bounding box center [186, 70] width 134 height 20
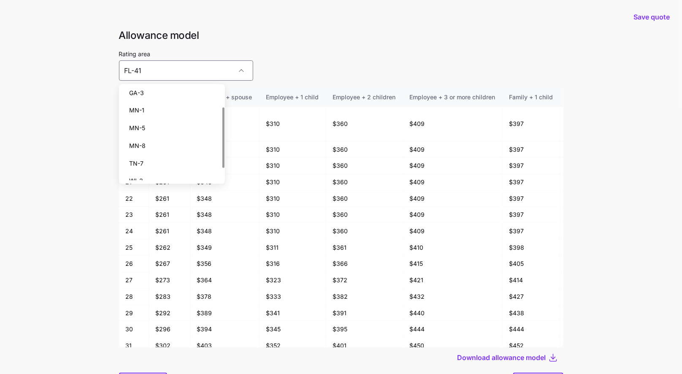
scroll to position [13, 0]
click at [284, 57] on div "Rating area [GEOGRAPHIC_DATA]-41" at bounding box center [341, 65] width 445 height 32
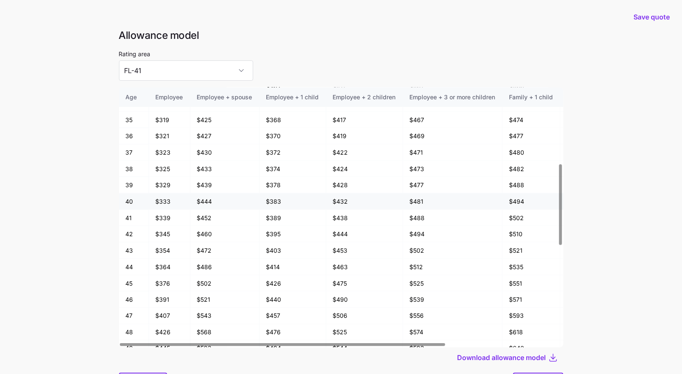
scroll to position [294, 0]
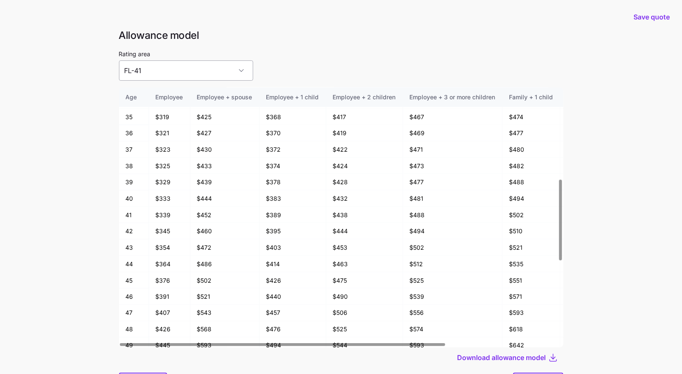
click at [184, 75] on input "FL-41" at bounding box center [186, 70] width 134 height 20
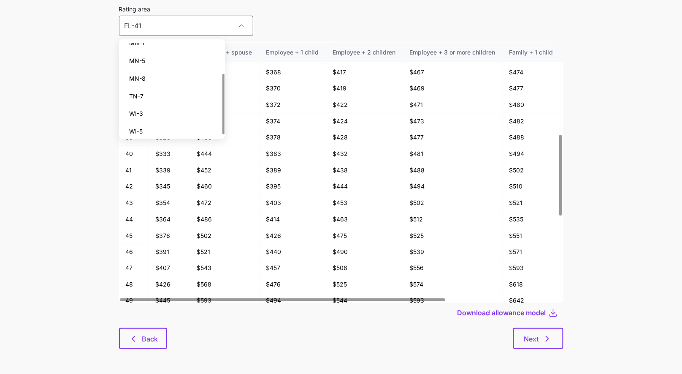
scroll to position [48, 0]
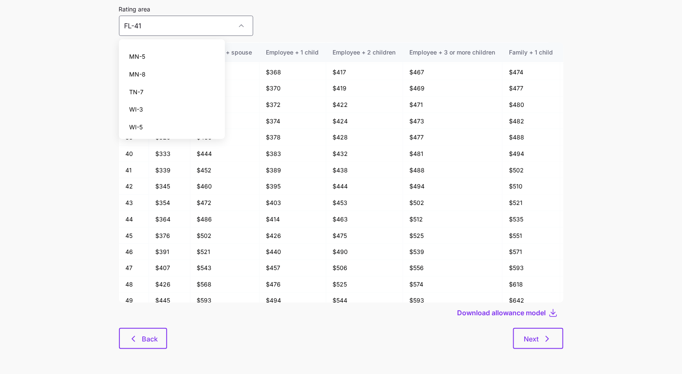
click at [171, 87] on div "TN-7" at bounding box center [172, 92] width 100 height 18
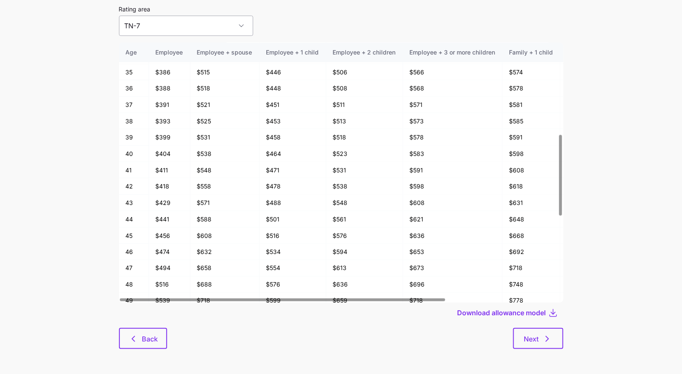
click at [178, 25] on input "TN-7" at bounding box center [186, 26] width 134 height 20
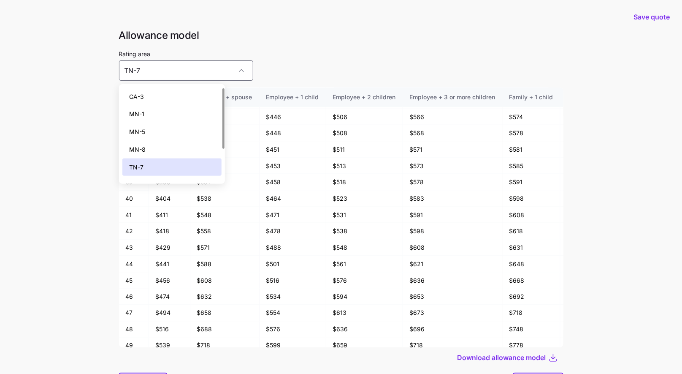
scroll to position [0, 0]
click at [163, 117] on div "GA-3" at bounding box center [172, 114] width 100 height 18
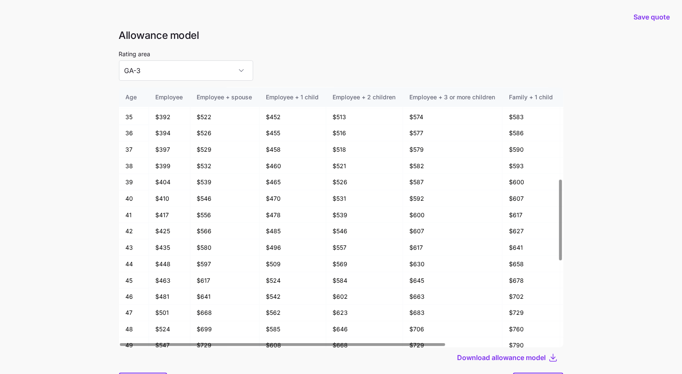
click at [330, 64] on div "Rating area GA-3" at bounding box center [341, 65] width 445 height 32
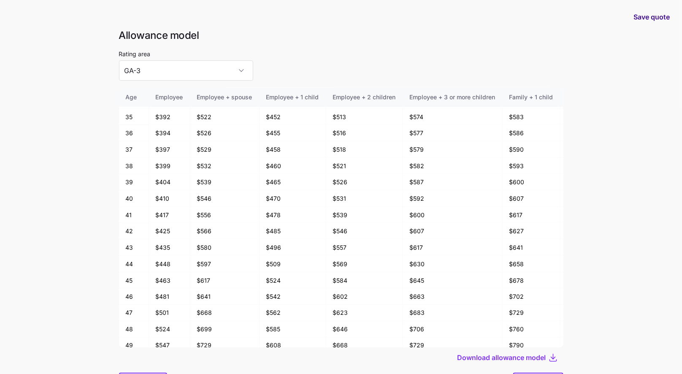
click at [643, 16] on span "Save quote" at bounding box center [652, 17] width 36 height 10
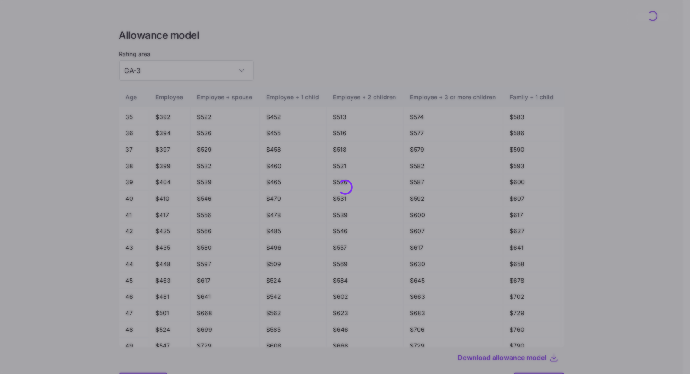
type input "FL-41"
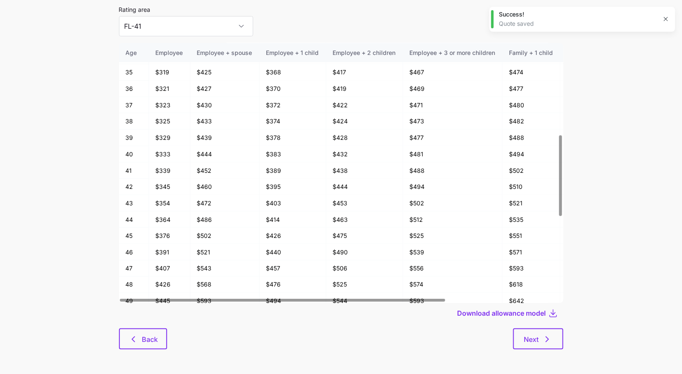
scroll to position [43, 0]
click at [537, 314] on span "Download allowance model" at bounding box center [502, 312] width 89 height 10
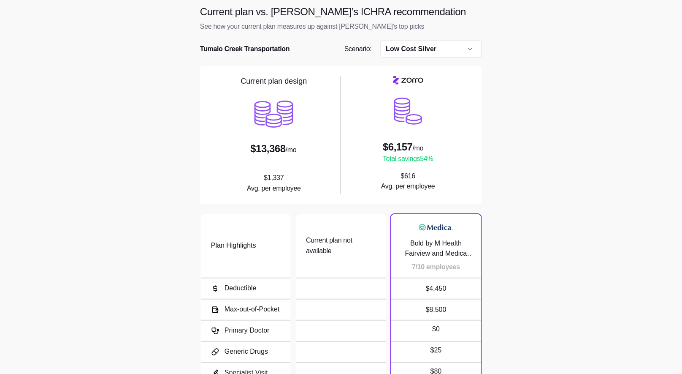
scroll to position [87, 0]
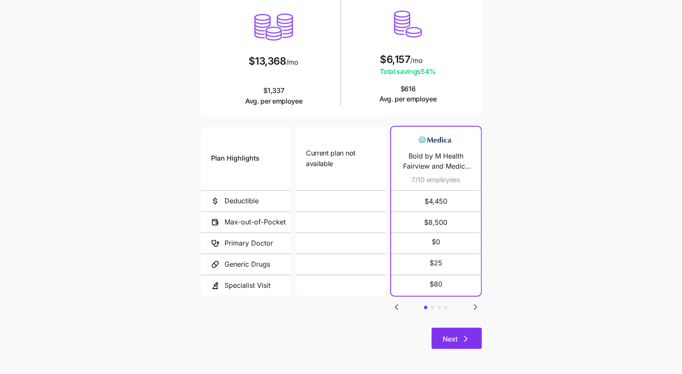
click at [477, 331] on button "Next" at bounding box center [457, 338] width 50 height 21
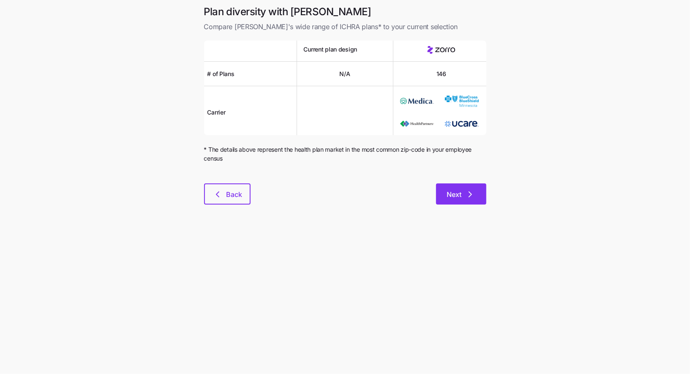
click at [475, 195] on icon "button" at bounding box center [470, 194] width 10 height 10
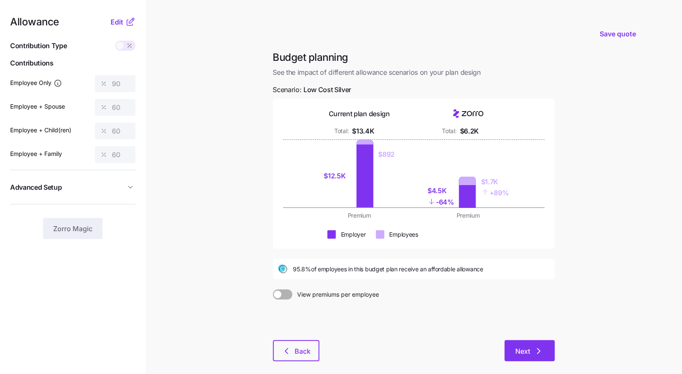
click at [550, 355] on button "Next" at bounding box center [530, 350] width 50 height 21
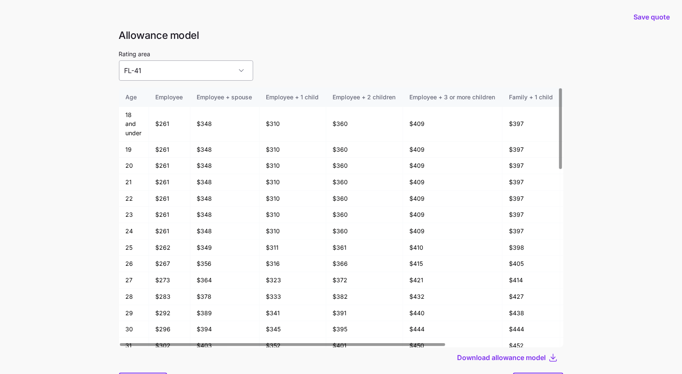
click at [208, 75] on input "FL-41" at bounding box center [186, 70] width 134 height 20
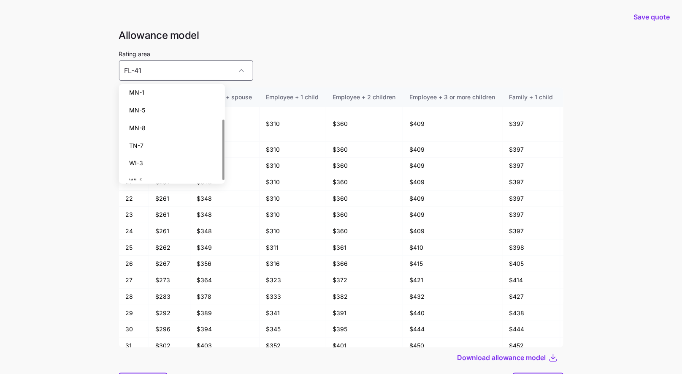
scroll to position [48, 0]
click at [279, 53] on div "Rating area FL-41" at bounding box center [341, 65] width 445 height 32
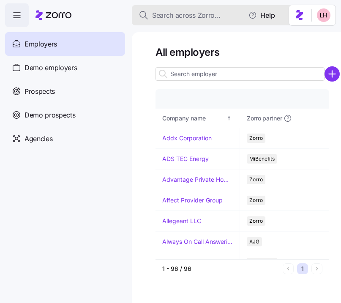
click at [190, 13] on span "Search across Zorro..." at bounding box center [186, 15] width 68 height 11
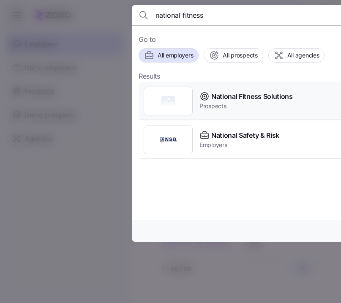
type input "national fitness"
click at [258, 98] on span "National Fitness Solutions" at bounding box center [252, 96] width 82 height 11
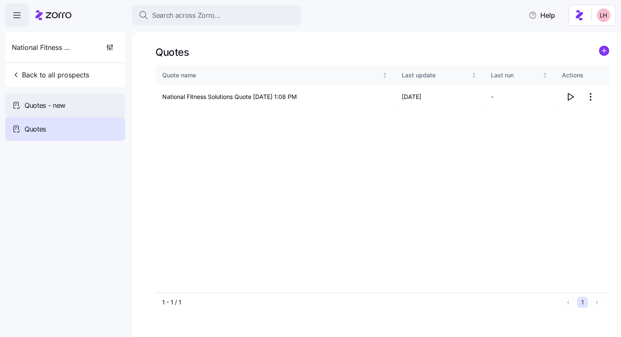
click at [64, 104] on span "Quotes - new" at bounding box center [44, 105] width 41 height 11
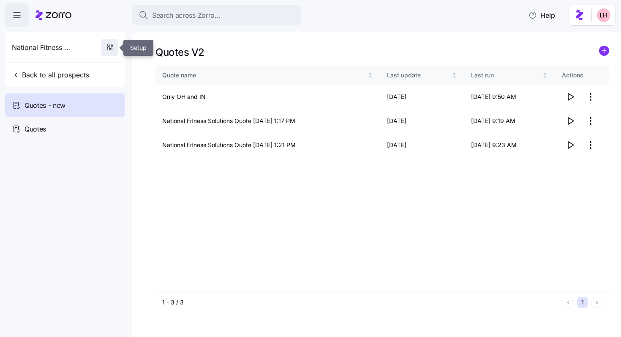
click at [106, 47] on icon "button" at bounding box center [110, 47] width 8 height 8
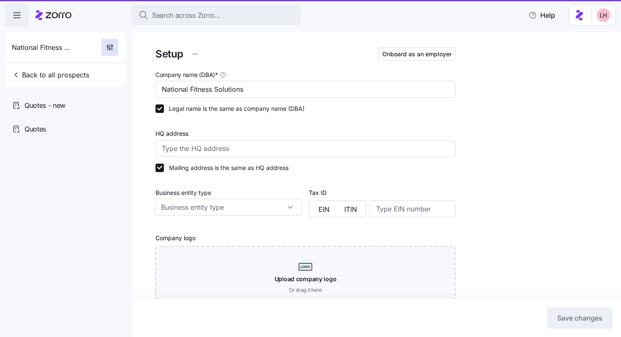
type input "Zorro"
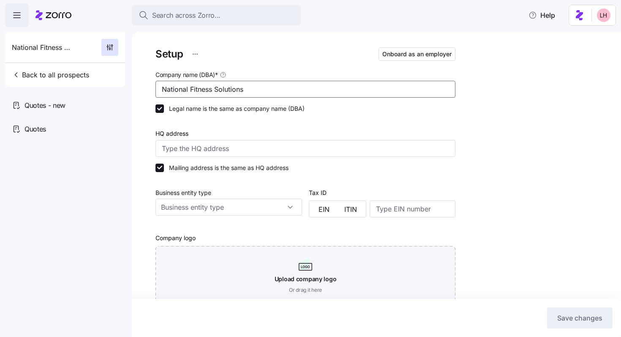
click at [259, 88] on input "National Fitness Solutions" at bounding box center [305, 89] width 300 height 17
type input "National Fitness Partners"
click at [579, 324] on button "Save changes" at bounding box center [579, 317] width 65 height 21
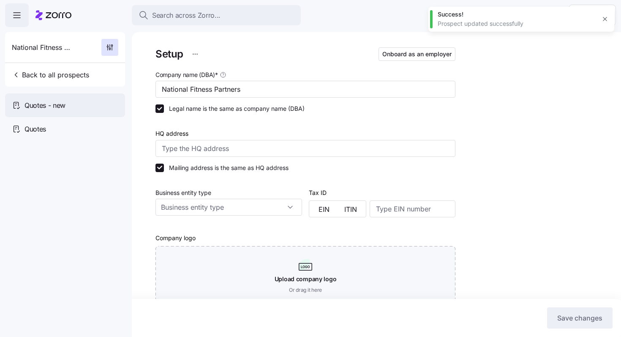
click at [85, 106] on div "Quotes - new" at bounding box center [65, 105] width 120 height 24
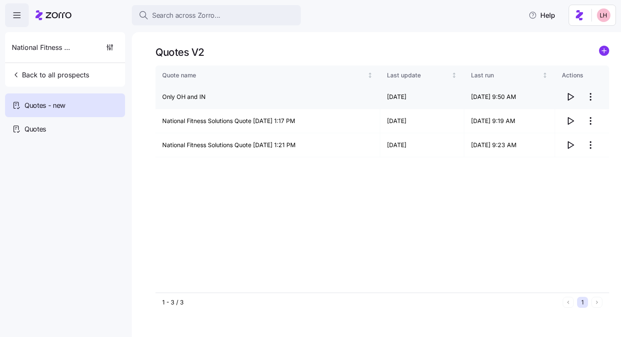
click at [569, 98] on icon "button" at bounding box center [570, 97] width 10 height 10
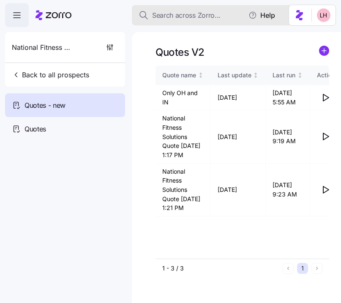
click at [207, 12] on span "Search across Zorro..." at bounding box center [186, 15] width 68 height 11
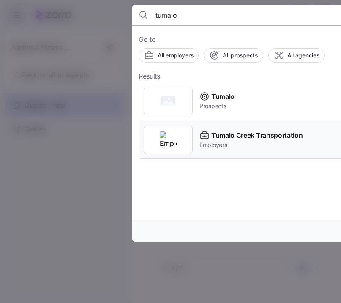
type input "tumalo"
click at [253, 138] on span "Tumalo Creek Transportation" at bounding box center [256, 135] width 91 height 11
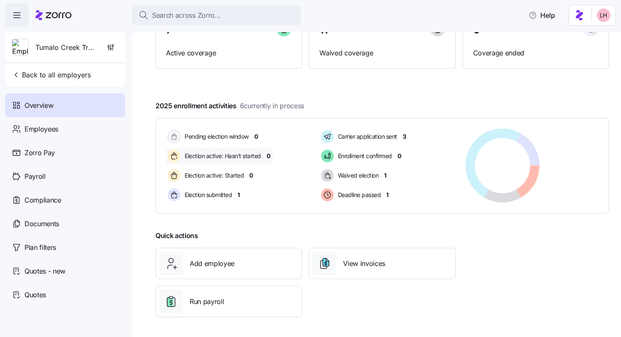
scroll to position [95, 0]
click at [228, 262] on span "Add employee" at bounding box center [212, 263] width 45 height 11
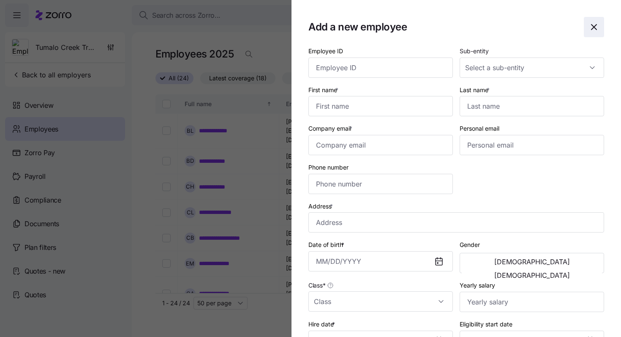
click at [589, 27] on icon "button" at bounding box center [594, 27] width 10 height 10
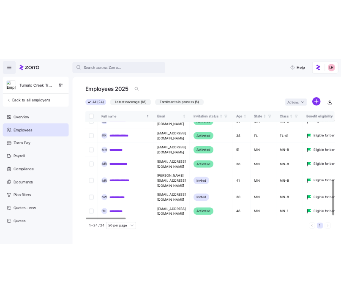
scroll to position [386, 0]
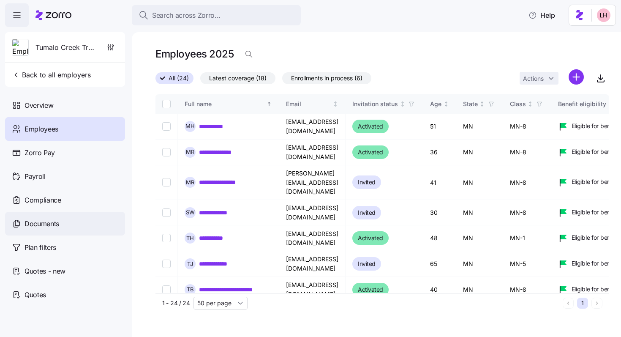
click at [36, 225] on span "Documents" at bounding box center [41, 223] width 35 height 11
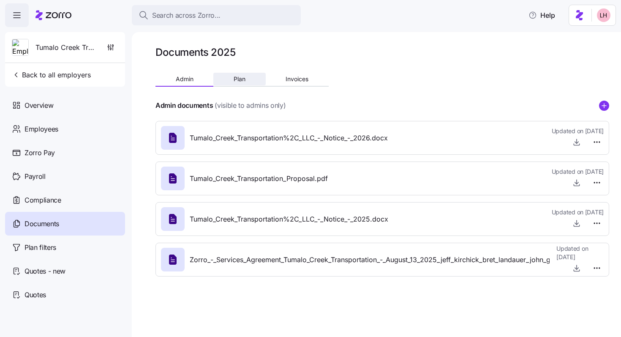
click at [243, 84] on button "Plan" at bounding box center [239, 79] width 52 height 13
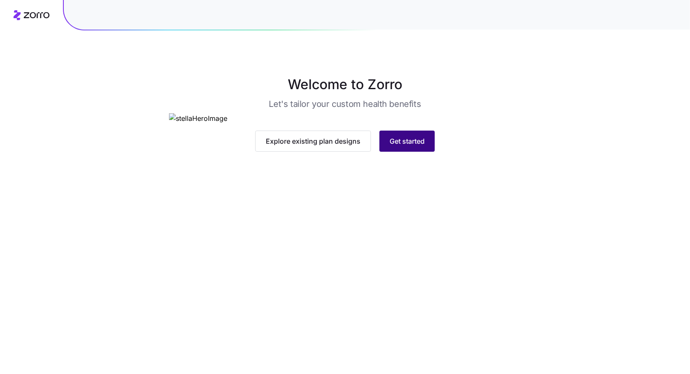
click at [430, 152] on button "Get started" at bounding box center [406, 140] width 55 height 21
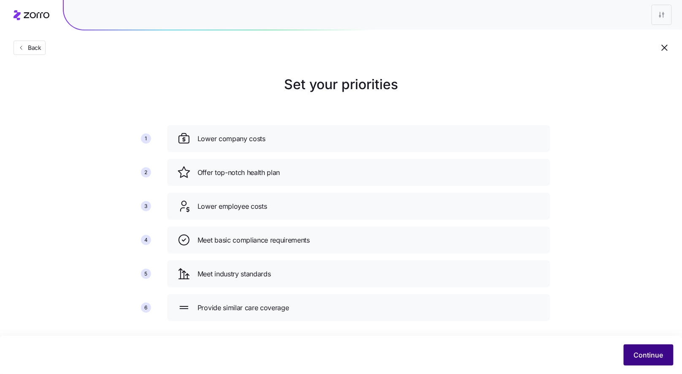
click at [643, 352] on span "Continue" at bounding box center [649, 355] width 30 height 10
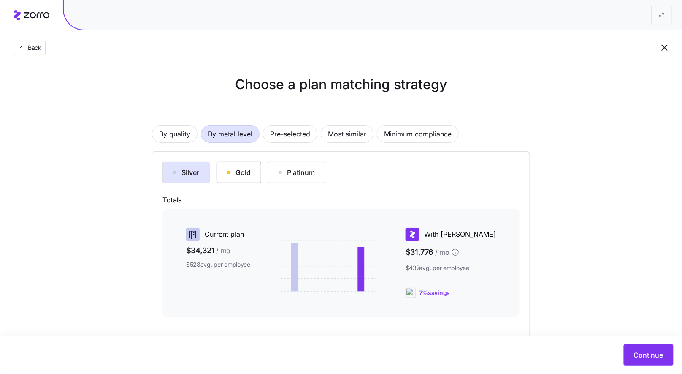
click at [247, 177] on button "Gold" at bounding box center [239, 172] width 45 height 21
click at [185, 176] on div "Silver" at bounding box center [186, 172] width 26 height 10
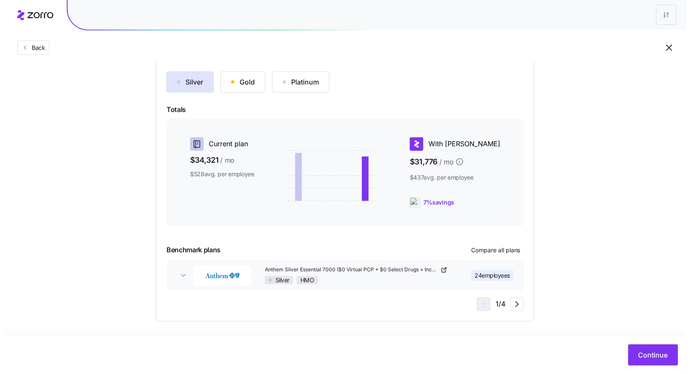
scroll to position [91, 0]
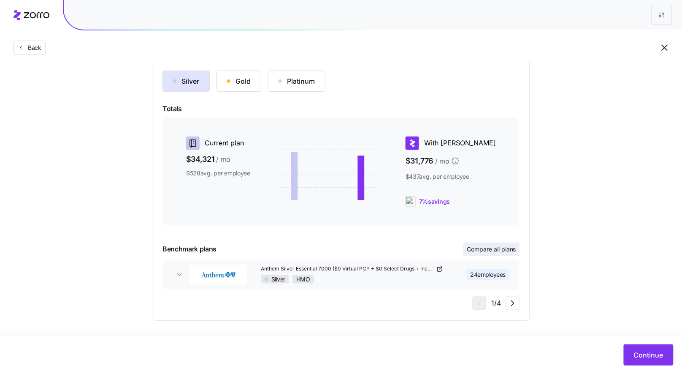
click at [498, 250] on span "Compare all plans" at bounding box center [491, 249] width 49 height 8
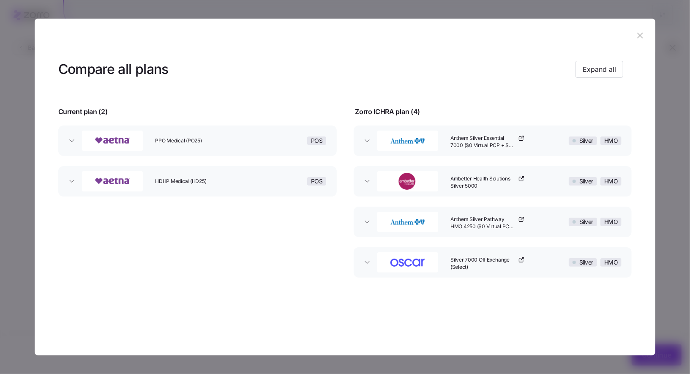
click at [243, 147] on div "PPO Medical (PO25)" at bounding box center [204, 140] width 105 height 27
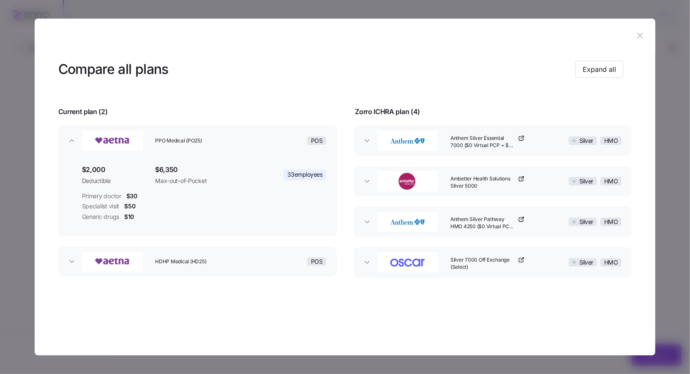
click at [246, 254] on div "HDHP Medical (HD25)" at bounding box center [204, 261] width 105 height 27
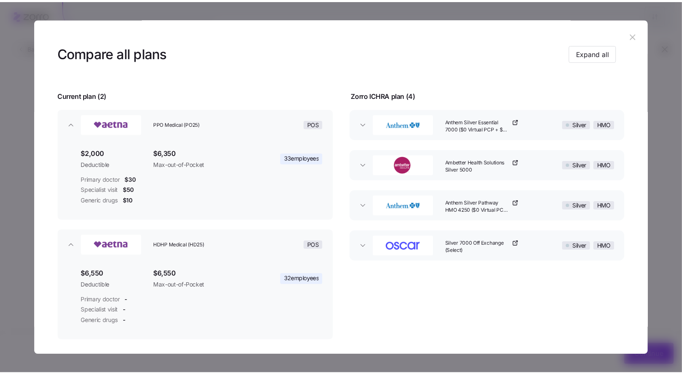
scroll to position [17, 0]
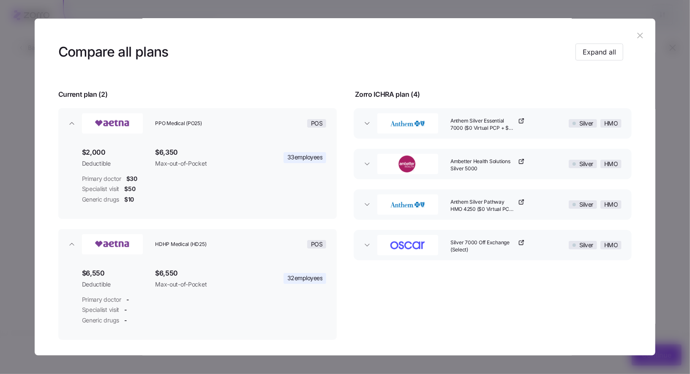
click at [635, 37] on icon "button" at bounding box center [639, 35] width 9 height 9
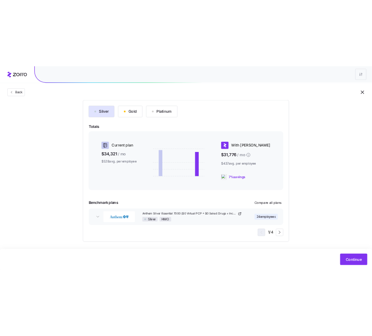
scroll to position [89, 0]
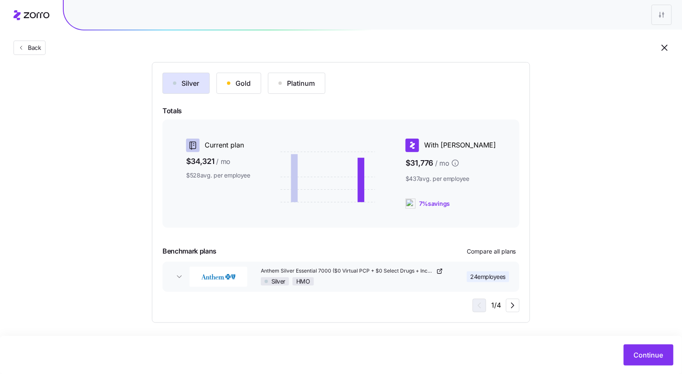
click at [425, 277] on div "Silver HMO" at bounding box center [353, 281] width 184 height 8
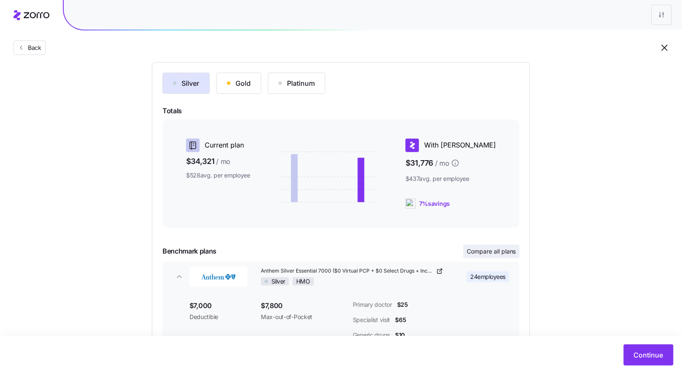
click at [478, 255] on button "Compare all plans" at bounding box center [492, 252] width 56 height 14
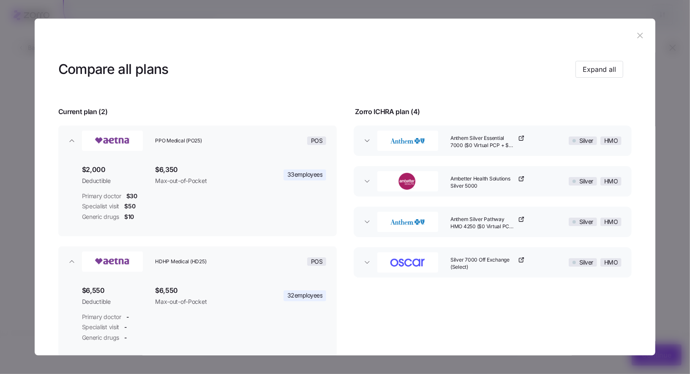
click at [639, 36] on icon "button" at bounding box center [639, 35] width 9 height 9
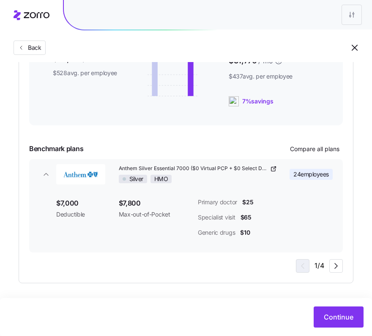
scroll to position [191, 0]
